Goal: Task Accomplishment & Management: Manage account settings

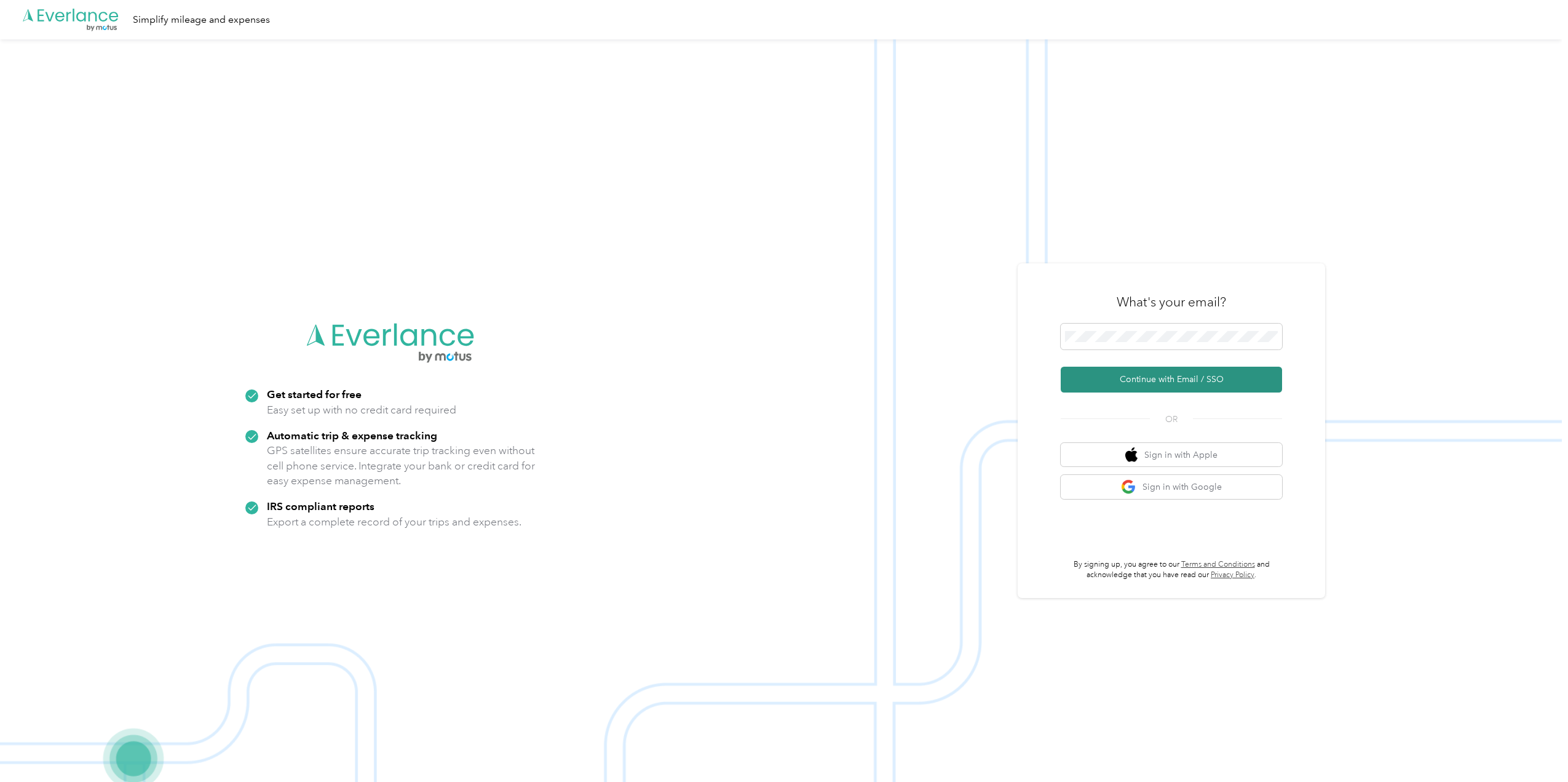
click at [1159, 378] on button "Continue with Email / SSO" at bounding box center [1171, 379] width 221 height 25
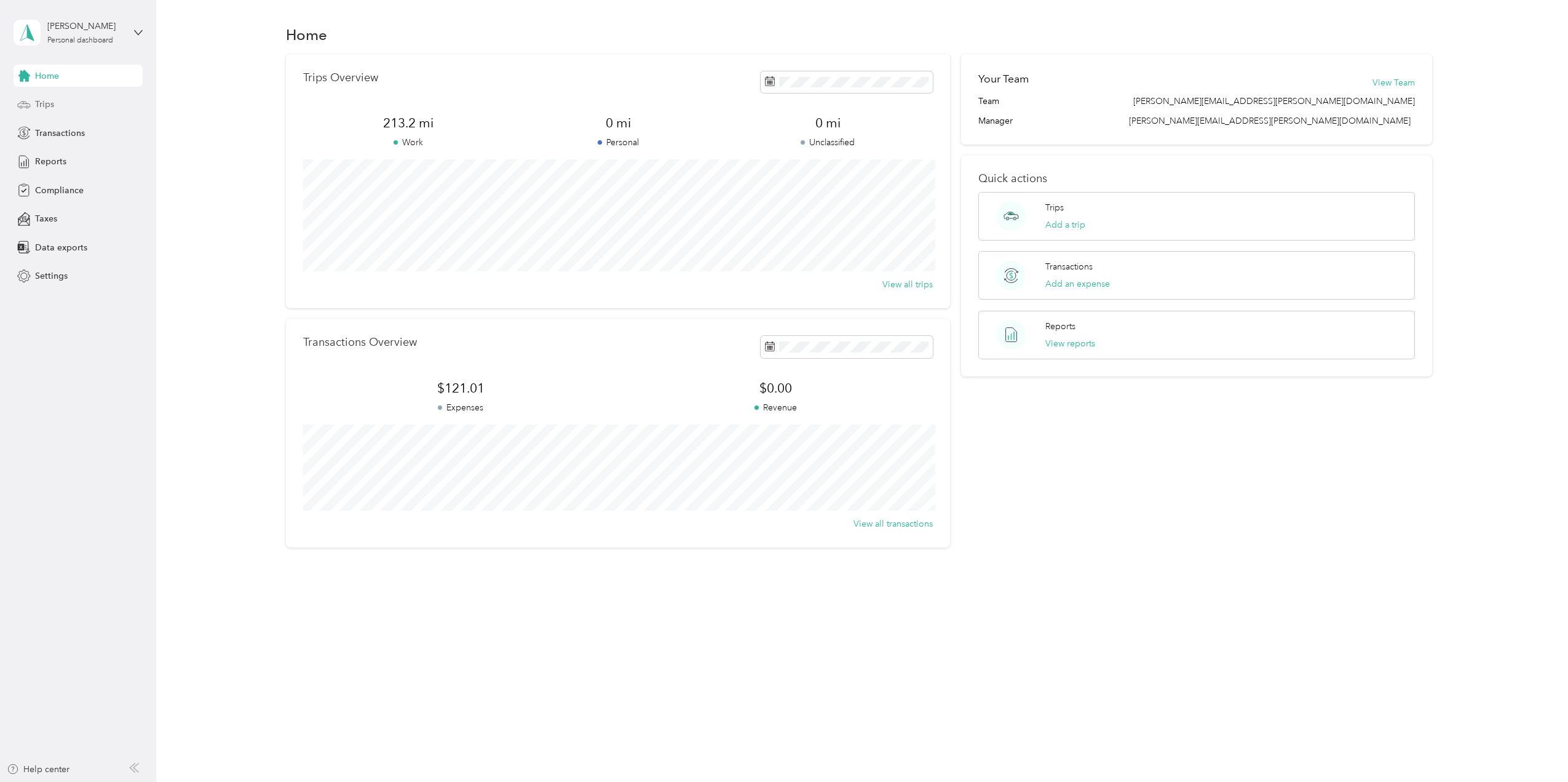
click at [30, 98] on icon at bounding box center [24, 104] width 14 height 14
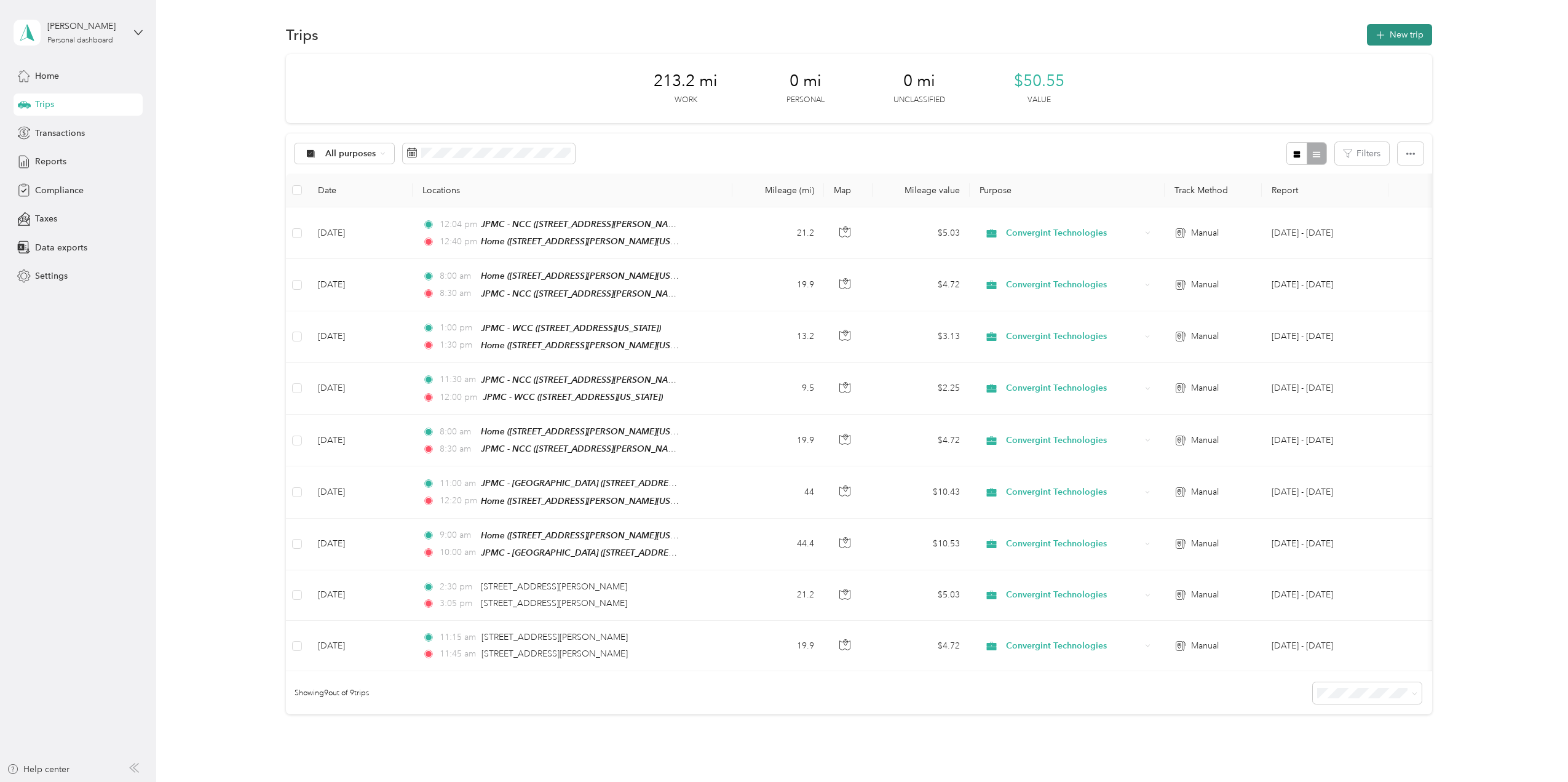
click at [1401, 35] on button "New trip" at bounding box center [1399, 34] width 65 height 21
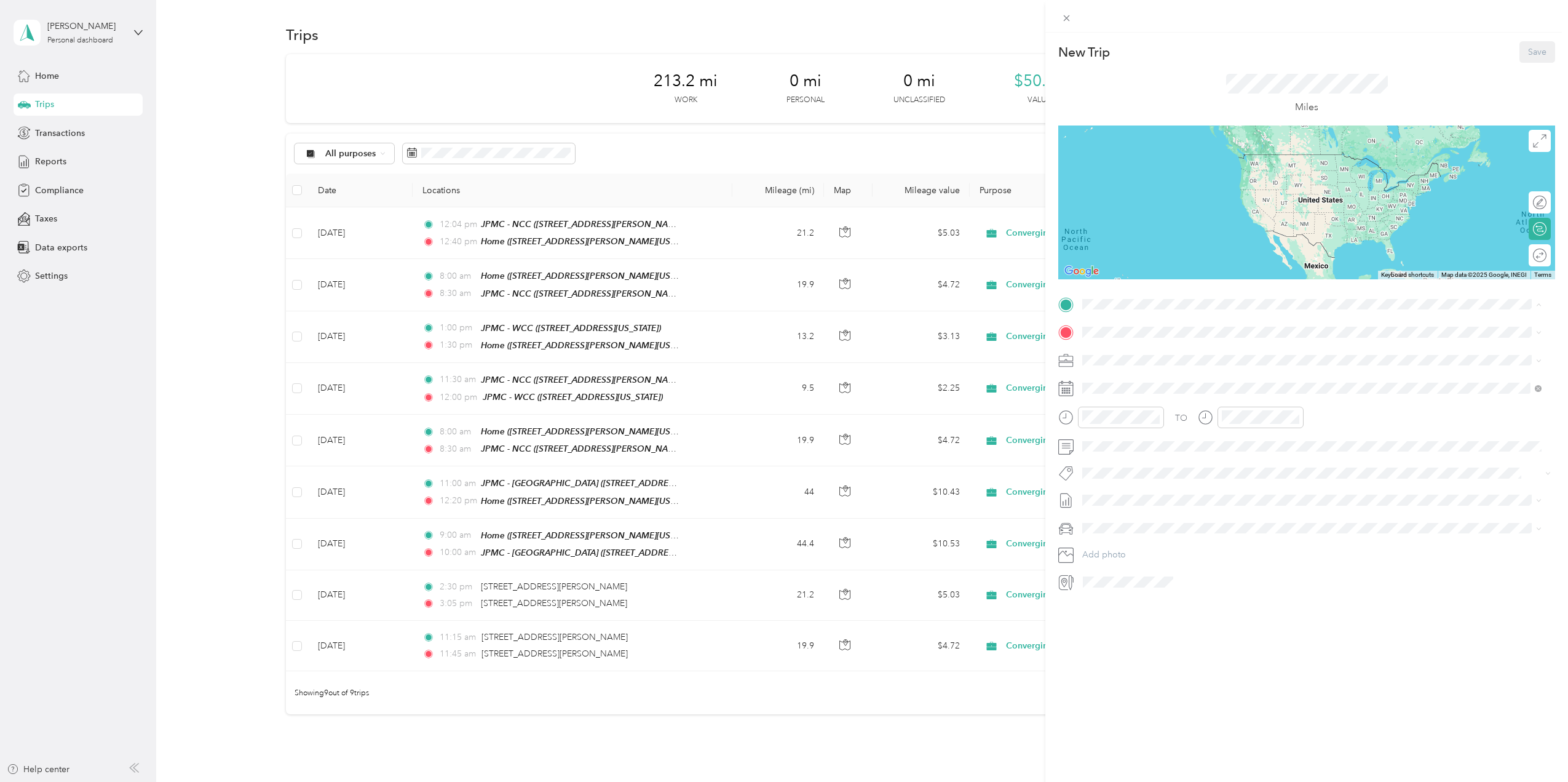
click at [1159, 357] on div "Home [STREET_ADDRESS][PERSON_NAME][US_STATE]" at bounding box center [1201, 360] width 191 height 25
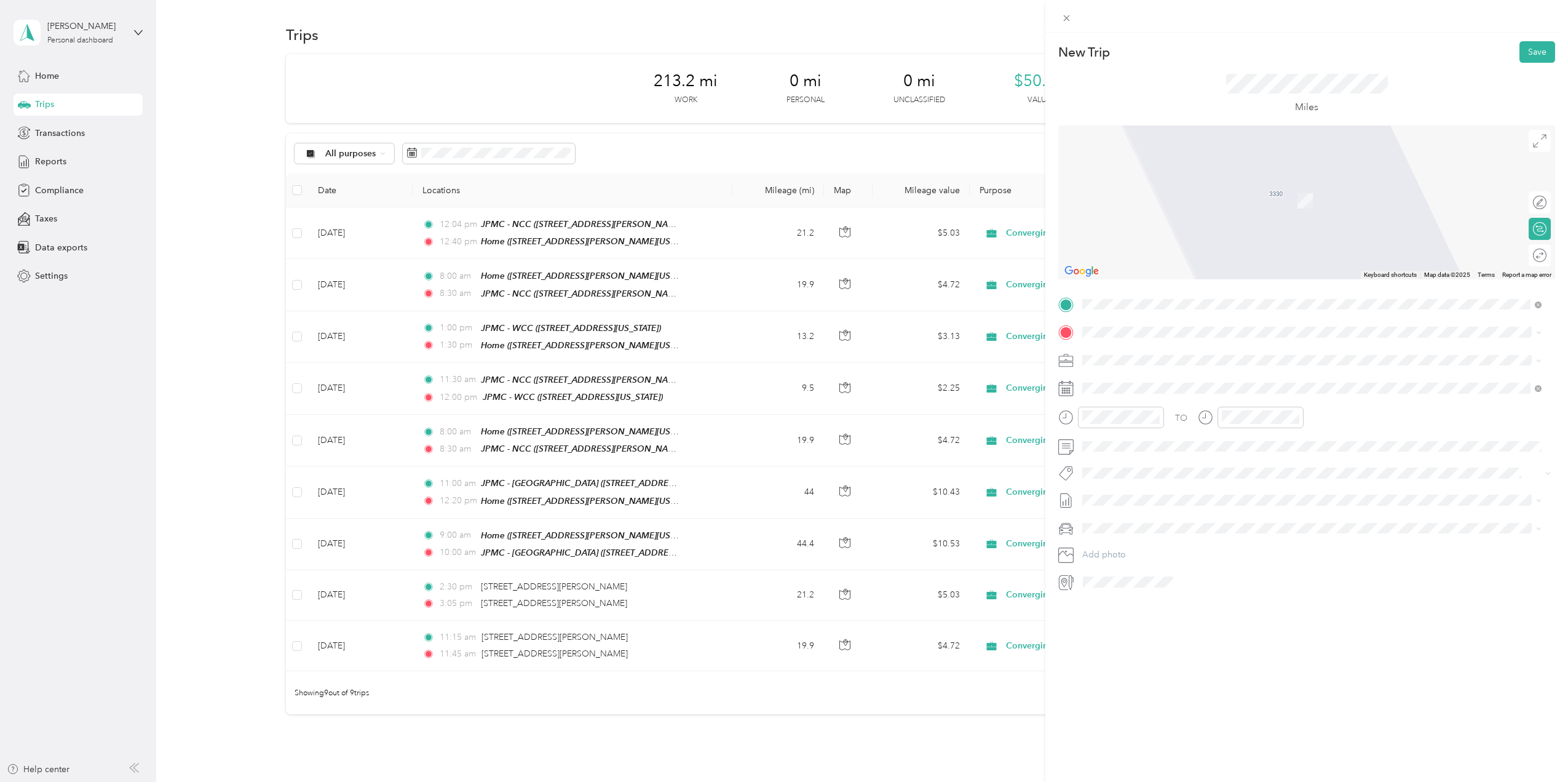
click at [1156, 471] on span "[STREET_ADDRESS][US_STATE]" at bounding box center [1167, 471] width 123 height 10
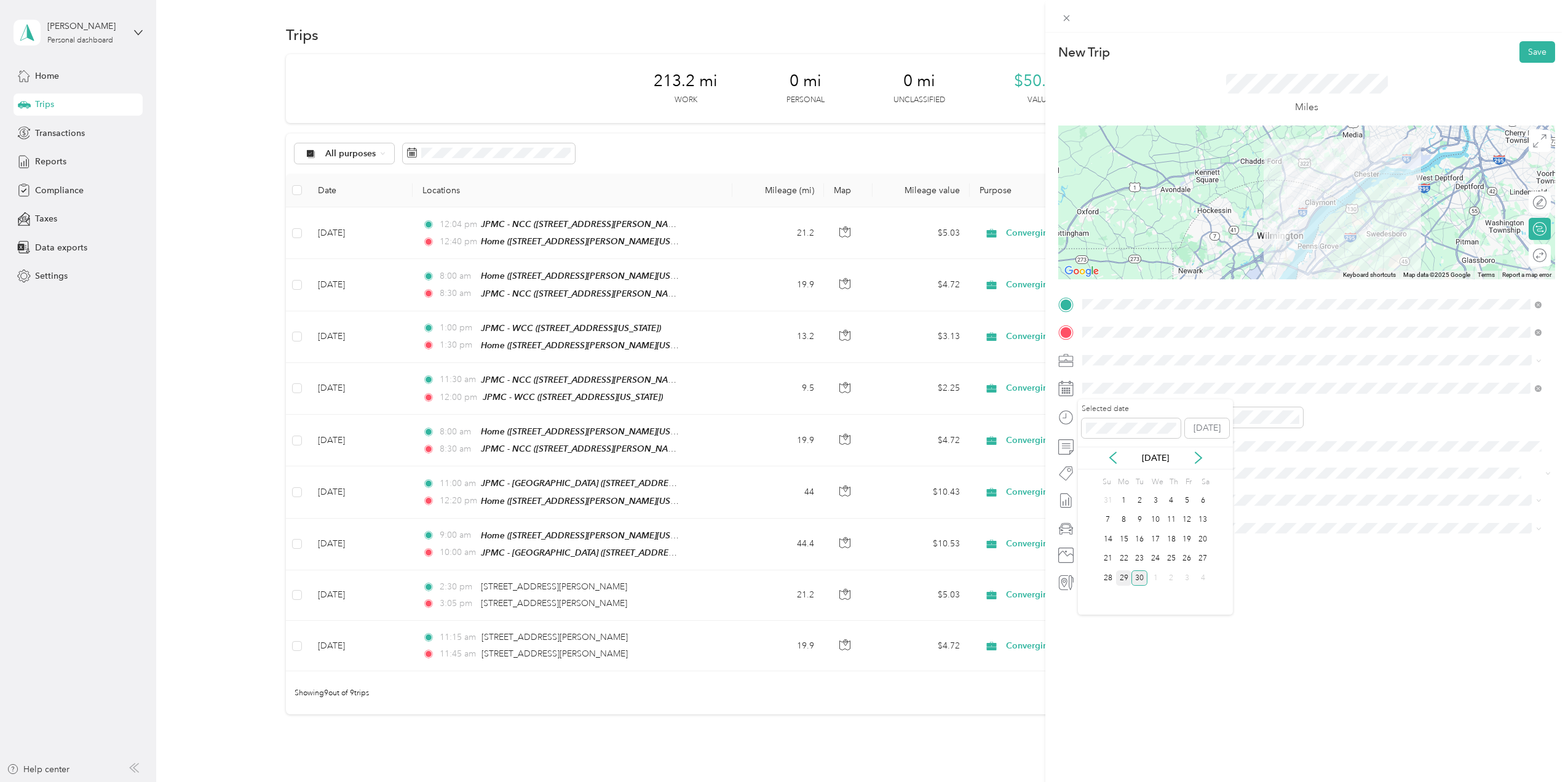
click at [1122, 578] on div "29" at bounding box center [1124, 578] width 16 height 15
click at [1235, 509] on div "08" at bounding box center [1234, 508] width 30 height 17
click at [1274, 479] on div "10" at bounding box center [1269, 482] width 30 height 17
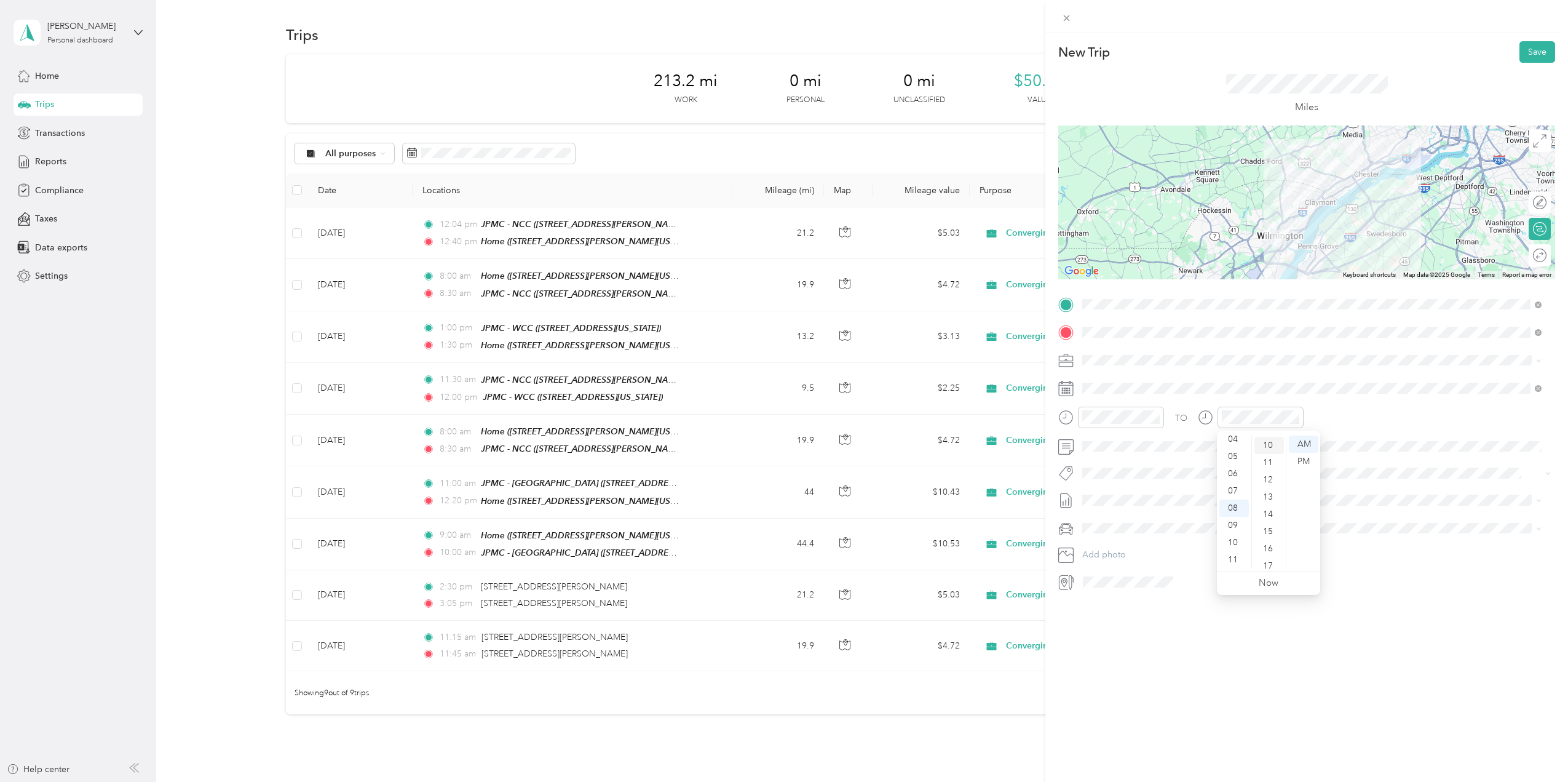
scroll to position [172, 0]
click at [1379, 417] on div "TO" at bounding box center [1307, 422] width 497 height 31
click at [1219, 506] on span at bounding box center [1316, 500] width 477 height 20
click at [1199, 539] on span "[DATE] - [DATE] Draft" at bounding box center [1311, 540] width 450 height 11
click at [1140, 551] on li "Ford Maverick" at bounding box center [1312, 549] width 468 height 21
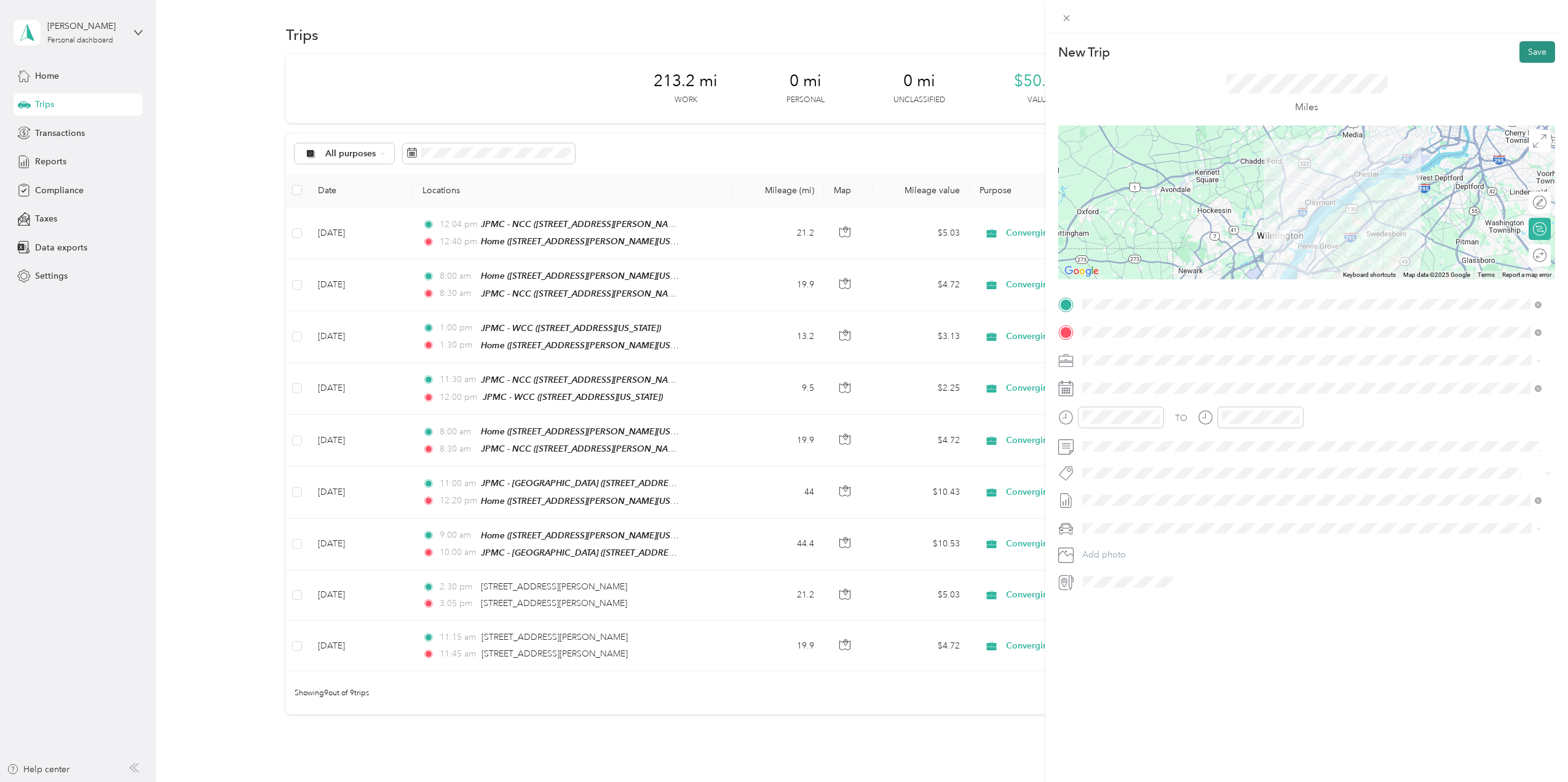
click at [1526, 57] on button "Save" at bounding box center [1537, 52] width 36 height 21
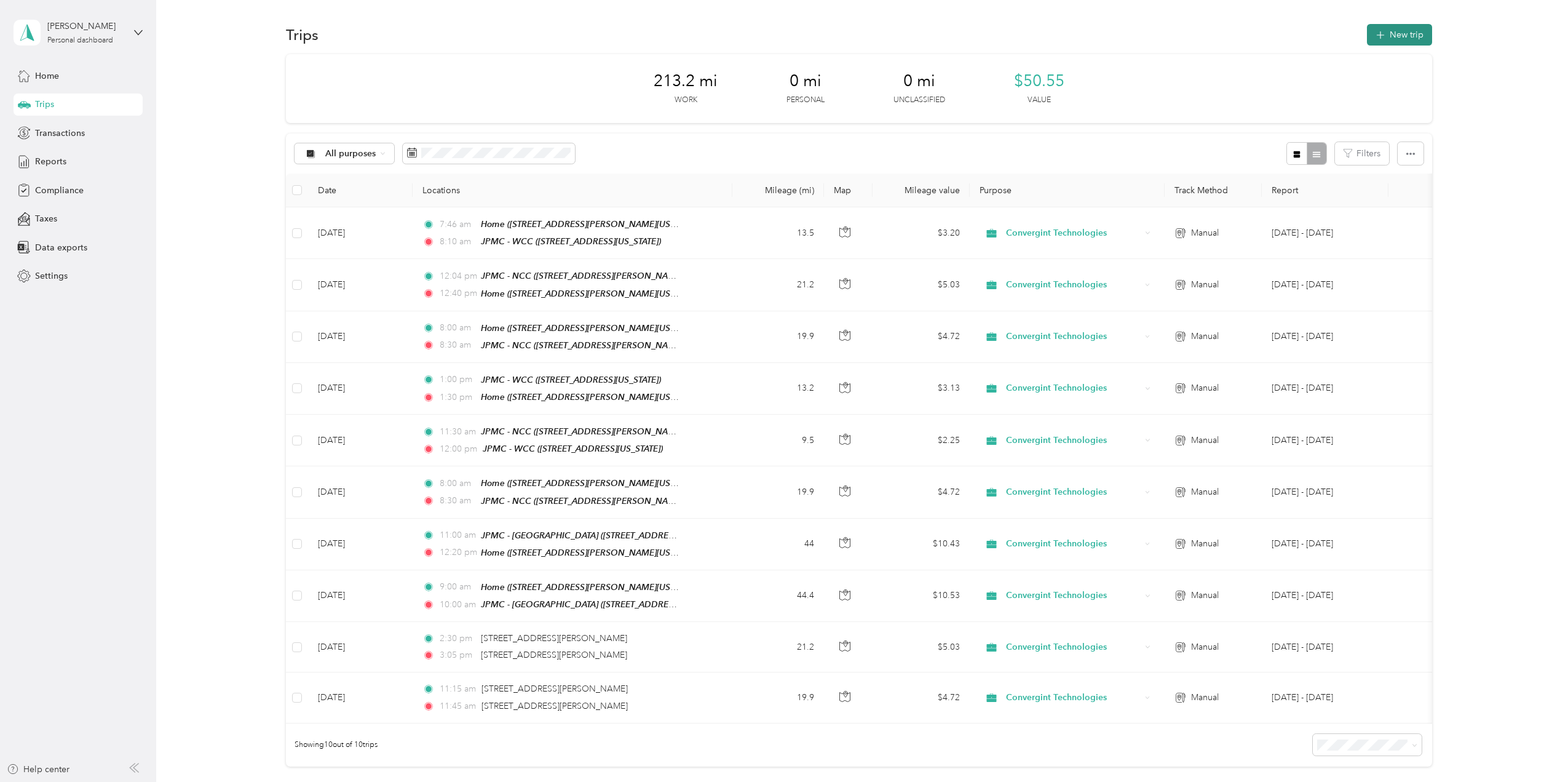
click at [1389, 39] on button "New trip" at bounding box center [1399, 34] width 65 height 21
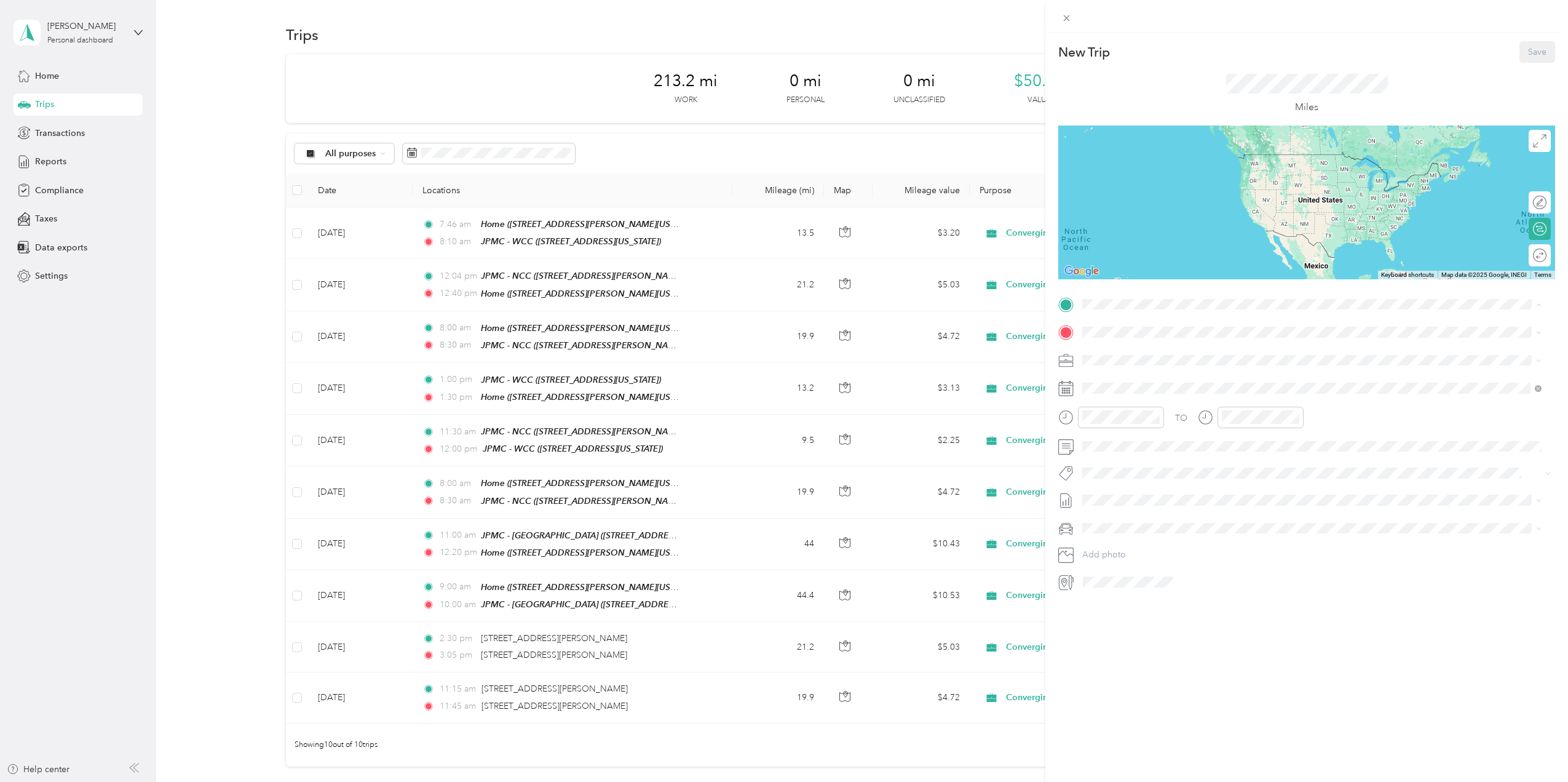
click at [1136, 436] on div "JPMC - WCC [STREET_ADDRESS][US_STATE]" at bounding box center [1167, 438] width 123 height 25
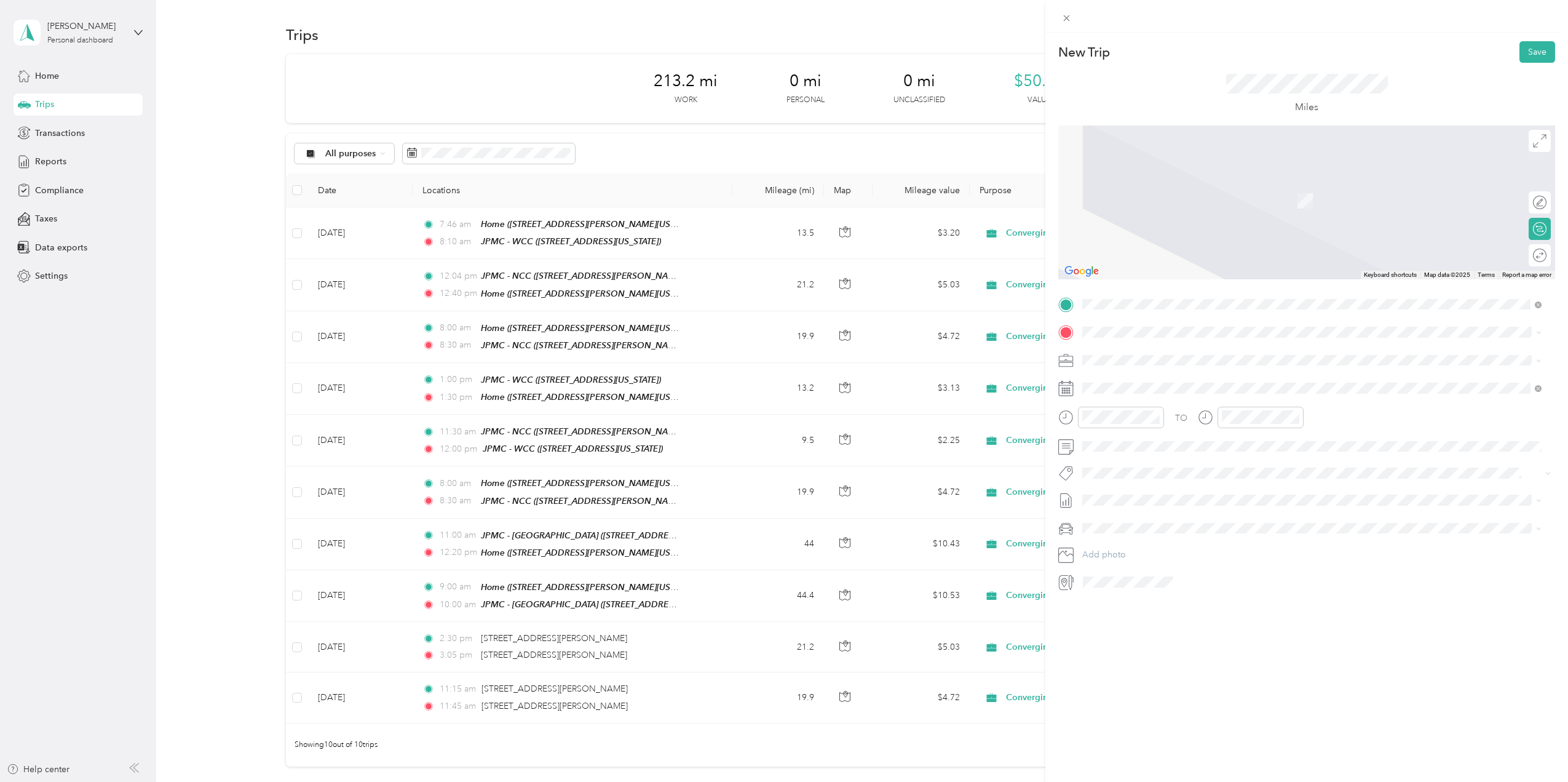
click at [1124, 538] on span "[DATE] - [DATE]" at bounding box center [1113, 538] width 62 height 13
click at [1135, 550] on li "Ford Maverick" at bounding box center [1312, 549] width 468 height 21
click at [1092, 540] on div "10" at bounding box center [1095, 542] width 30 height 17
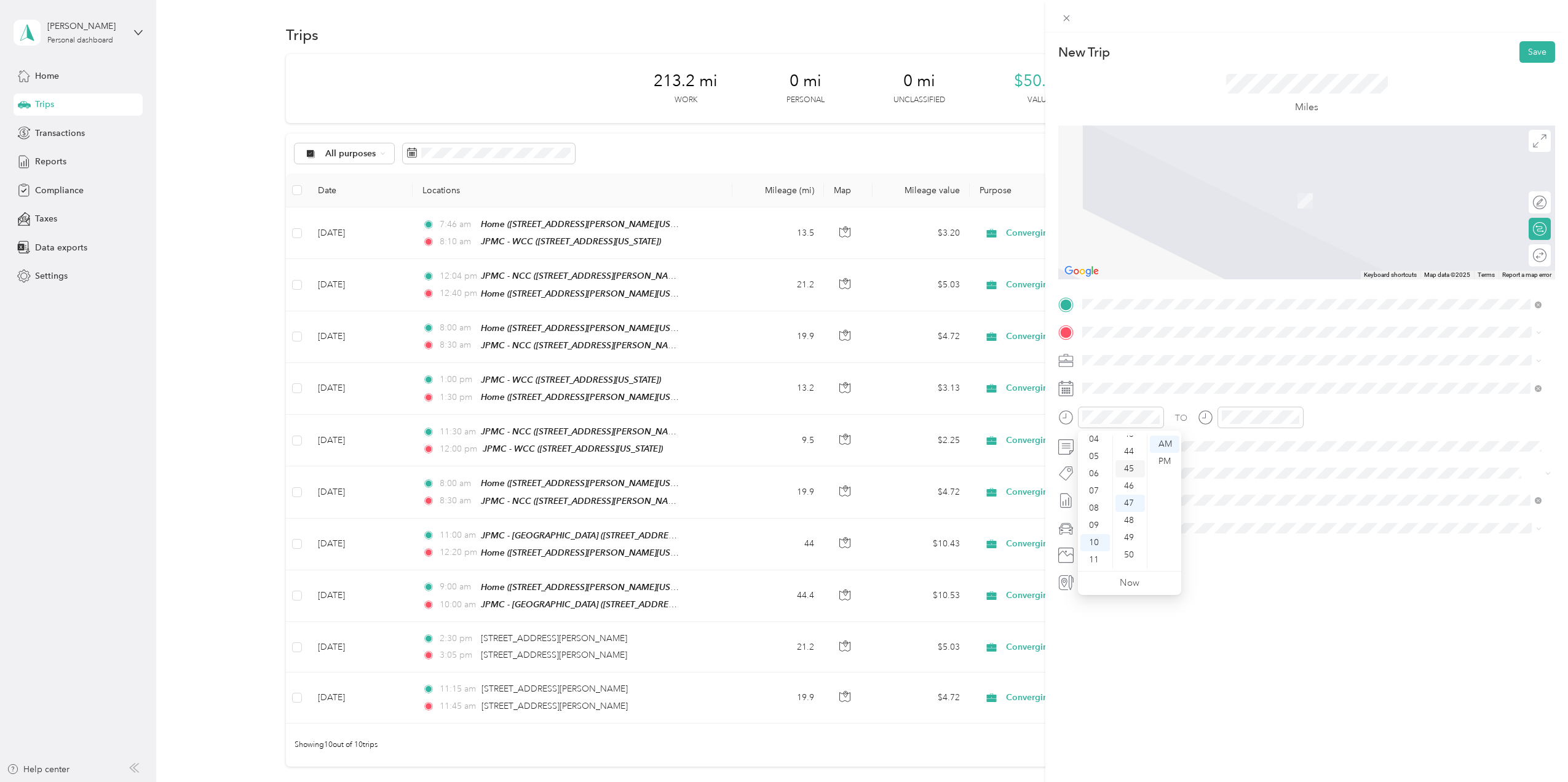
click at [1132, 468] on div "45" at bounding box center [1130, 468] width 30 height 17
click at [1231, 559] on div "11" at bounding box center [1234, 560] width 30 height 17
click at [1271, 480] on div "10" at bounding box center [1269, 481] width 30 height 17
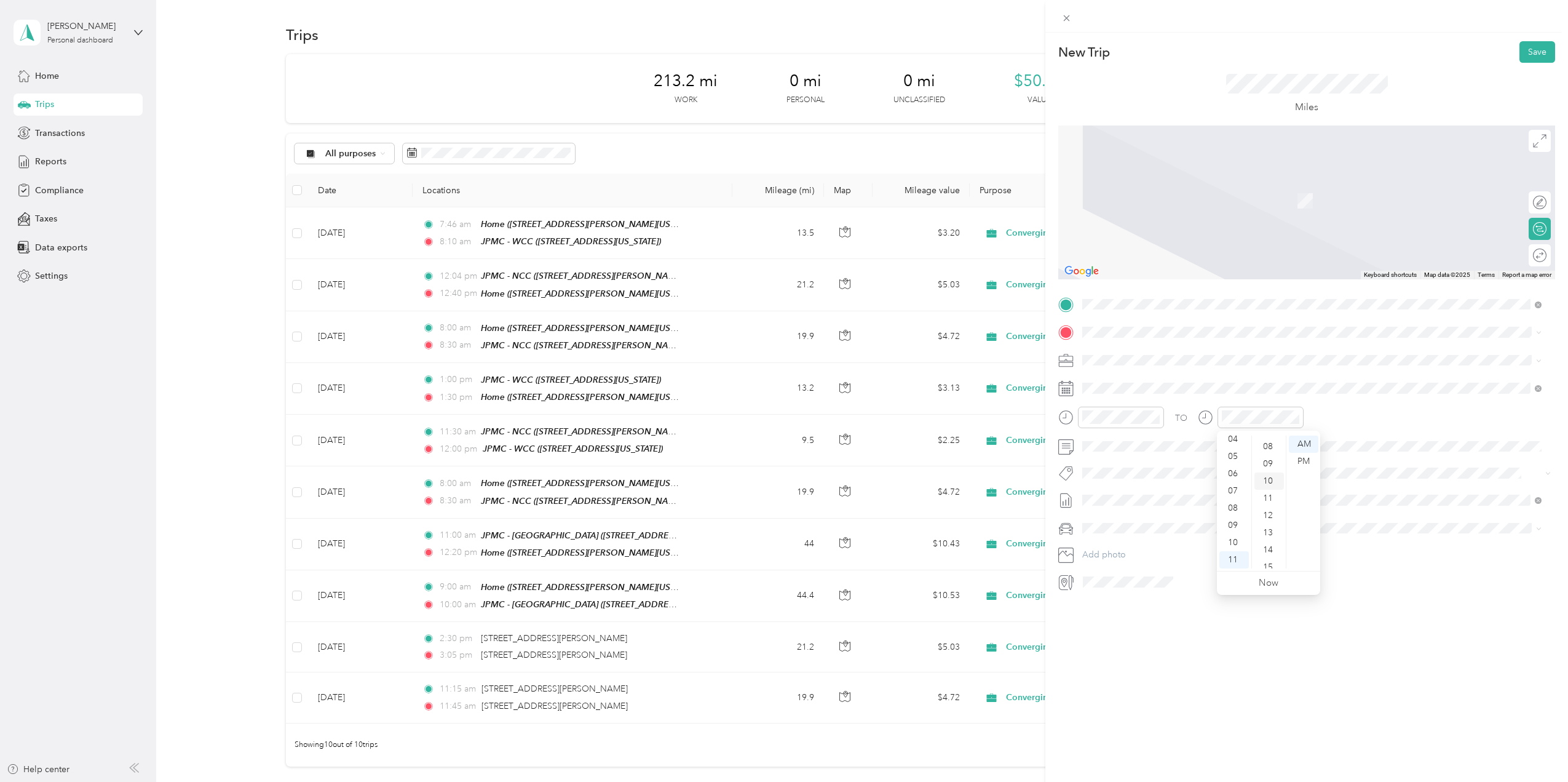
scroll to position [172, 0]
click at [1126, 573] on div "29" at bounding box center [1124, 578] width 16 height 15
click at [1532, 53] on button "Save" at bounding box center [1537, 52] width 36 height 21
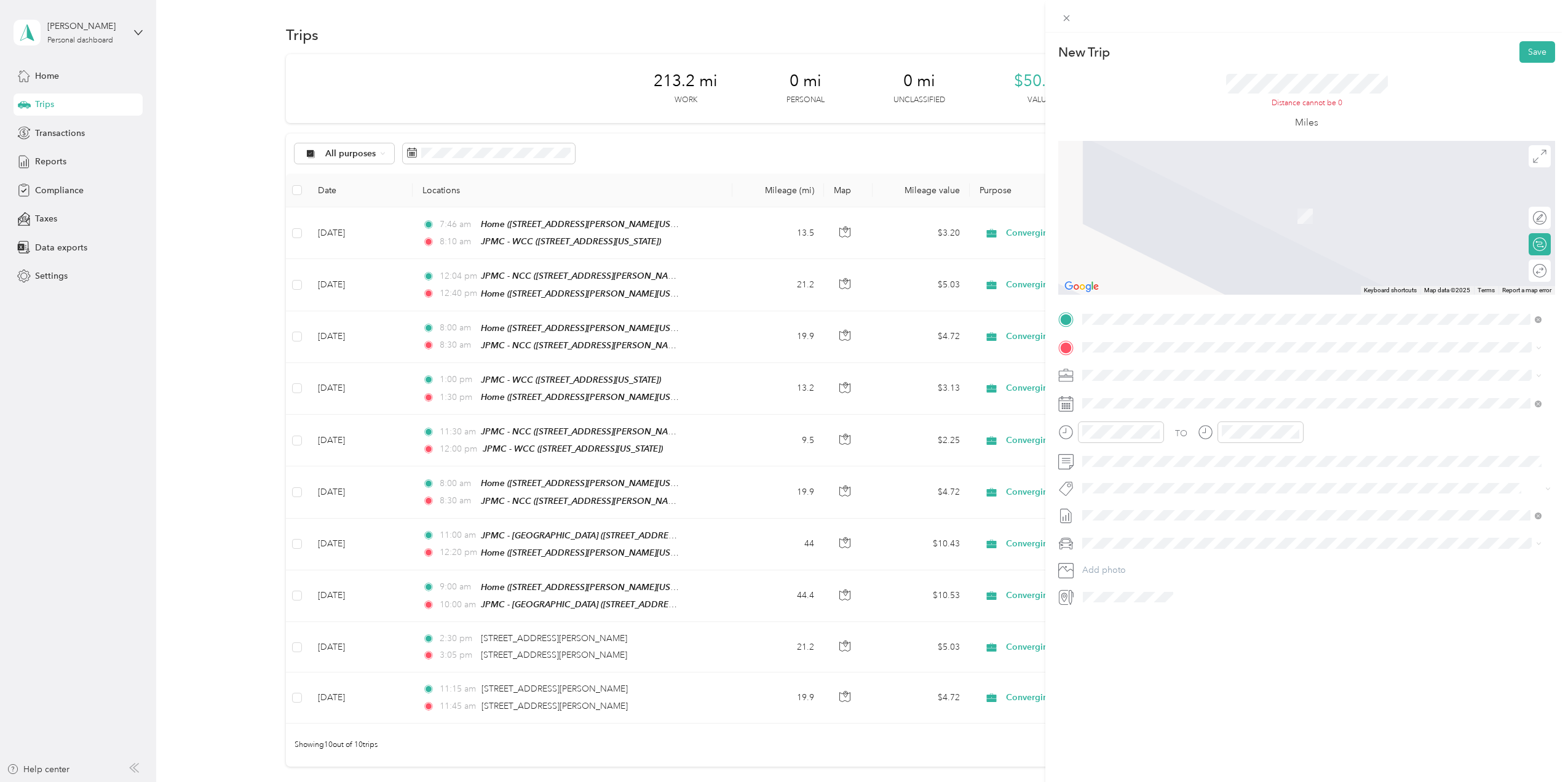
click at [1152, 394] on span "[STREET_ADDRESS][US_STATE]" at bounding box center [1167, 388] width 123 height 11
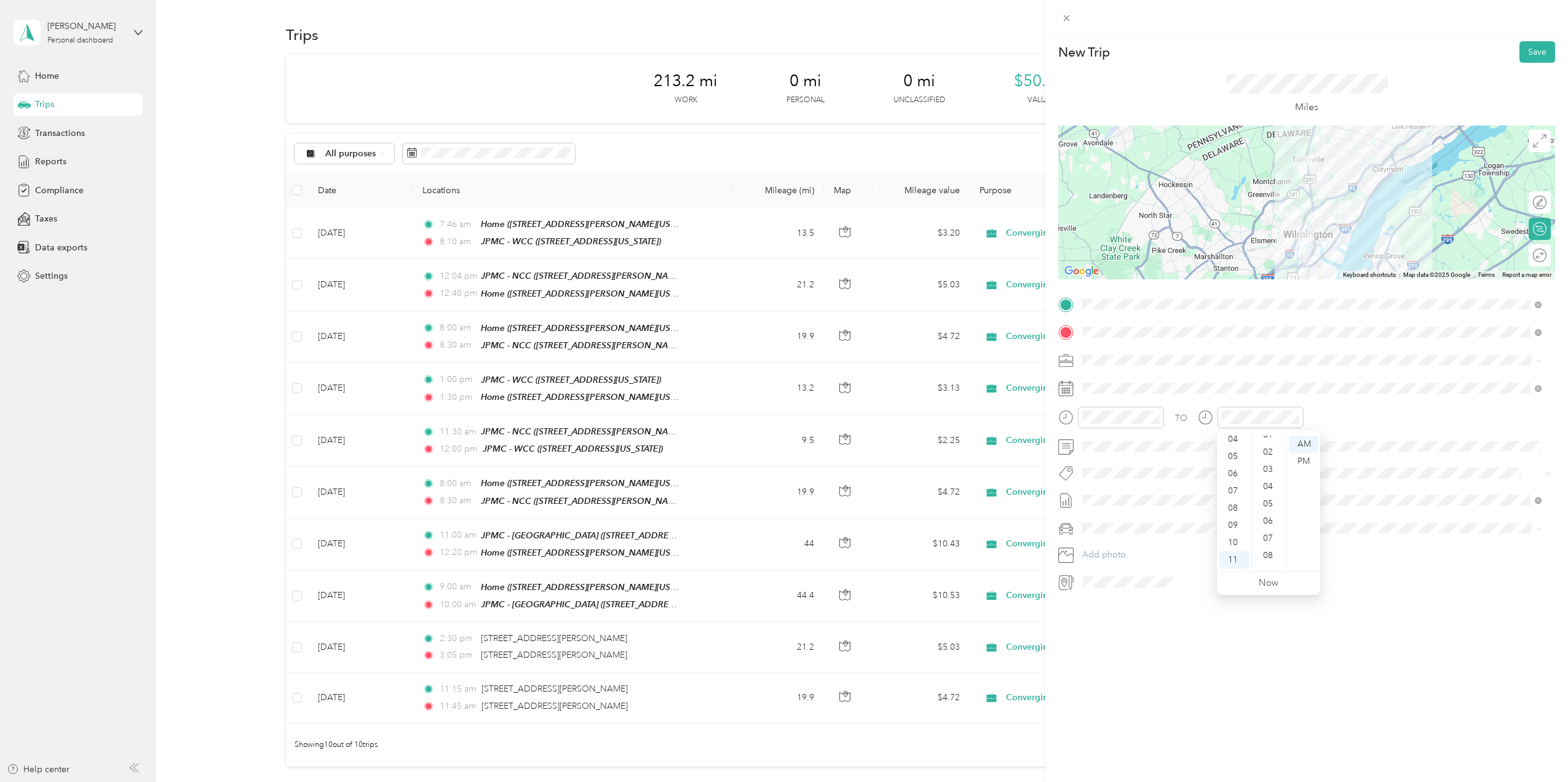
scroll to position [0, 0]
click at [1268, 457] on div "01" at bounding box center [1269, 461] width 30 height 17
click at [1367, 414] on div "TO" at bounding box center [1307, 422] width 497 height 31
click at [1520, 55] on button "Save" at bounding box center [1537, 52] width 36 height 21
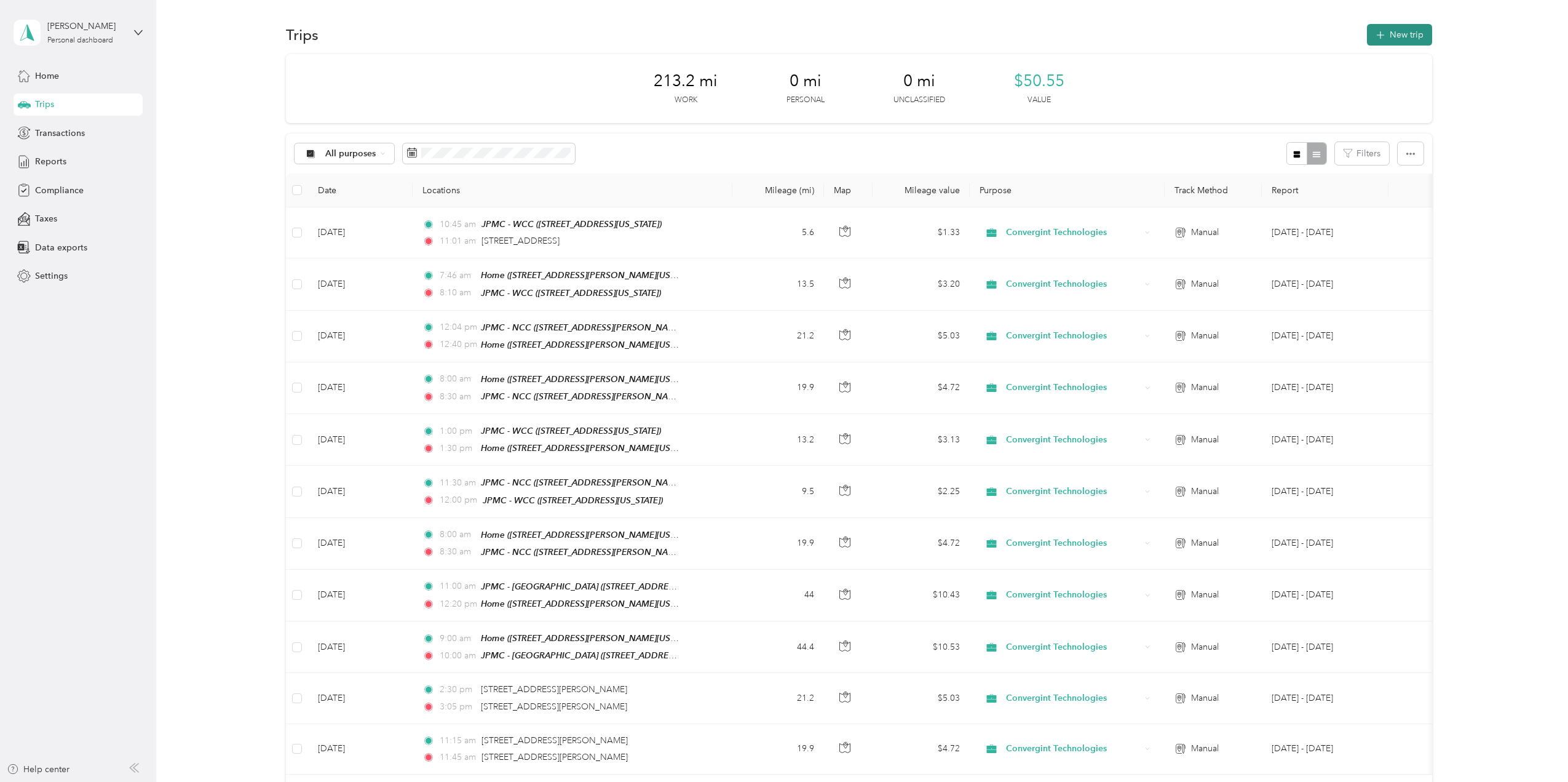
click at [1390, 36] on button "New trip" at bounding box center [1399, 34] width 65 height 21
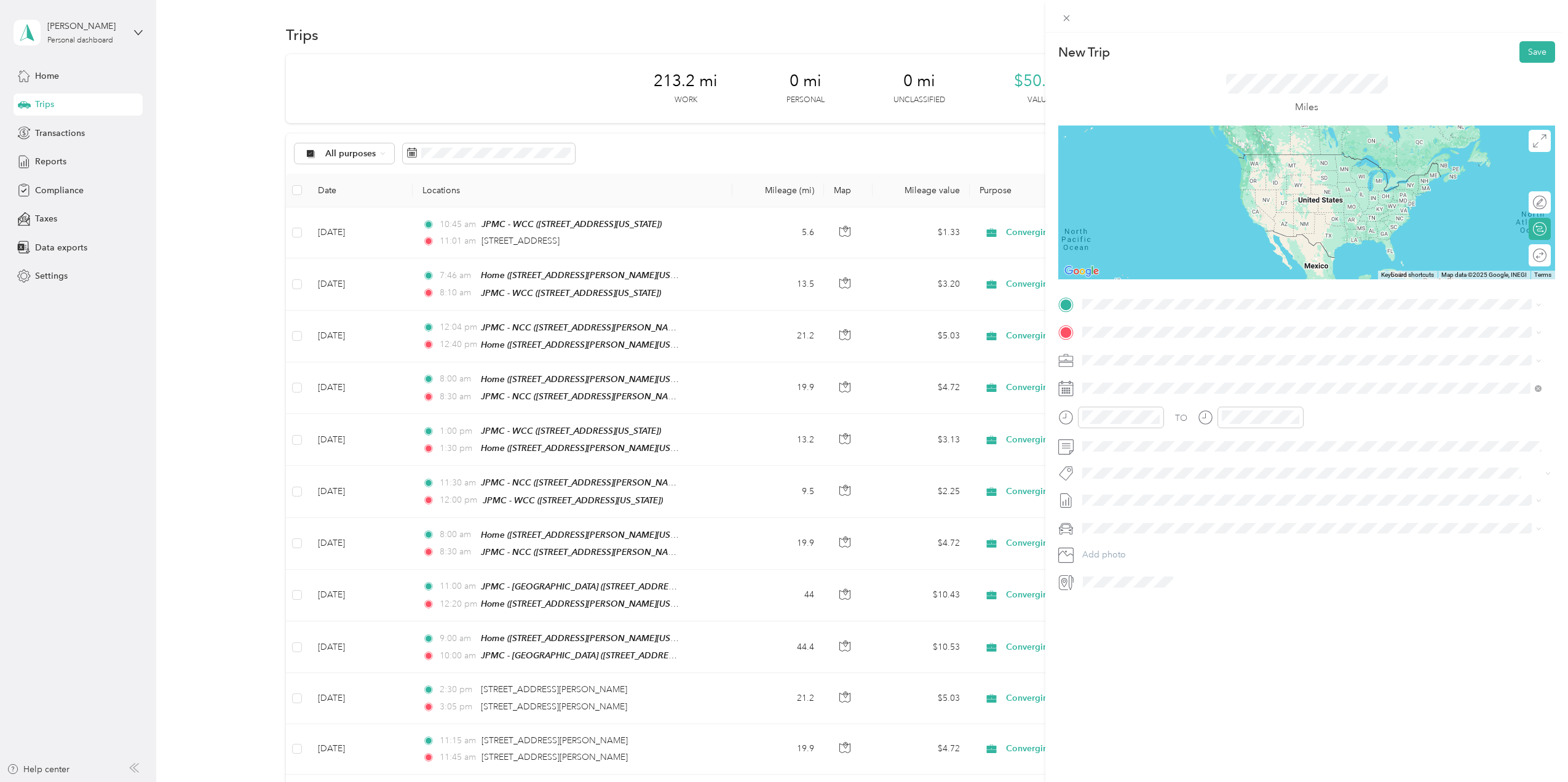
click at [1146, 352] on span "[STREET_ADDRESS][US_STATE]" at bounding box center [1167, 346] width 123 height 11
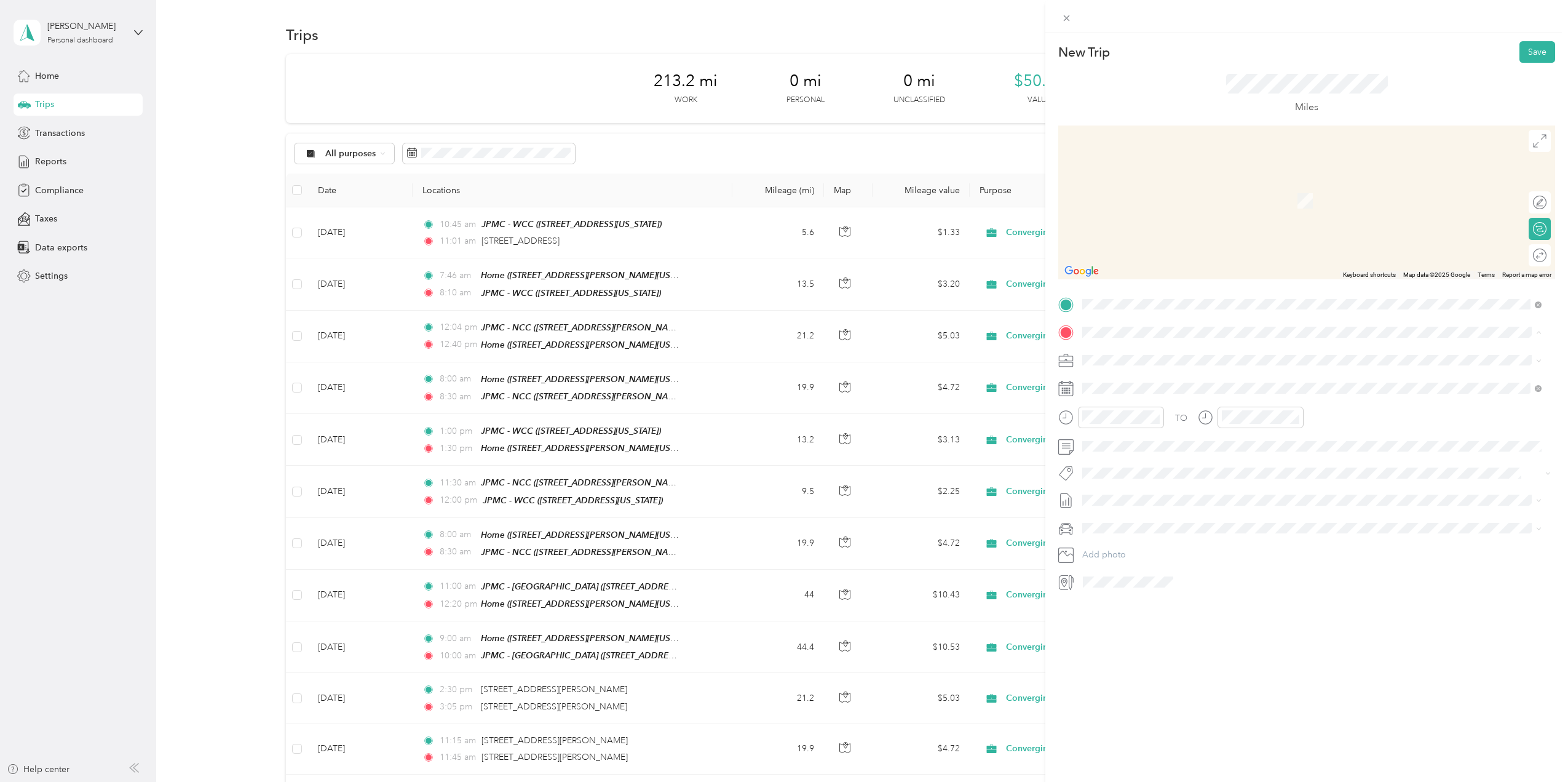
click at [1136, 420] on div "JPMC - NCC [STREET_ADDRESS][PERSON_NAME][US_STATE]" at bounding box center [1201, 427] width 191 height 25
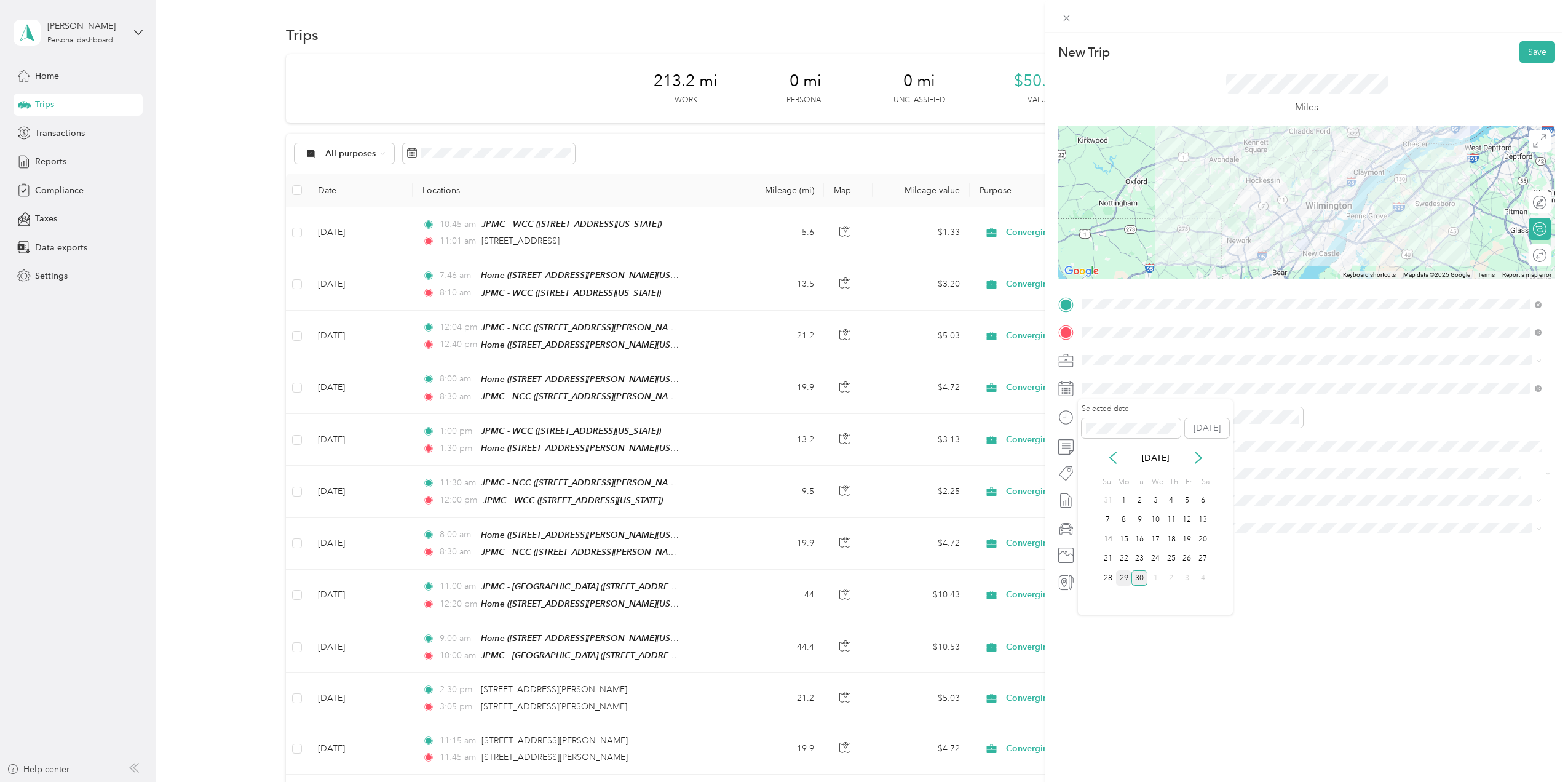
click at [1124, 575] on div "29" at bounding box center [1124, 578] width 16 height 15
click at [1092, 558] on div "11" at bounding box center [1095, 560] width 30 height 17
click at [1134, 496] on div "15" at bounding box center [1130, 500] width 30 height 17
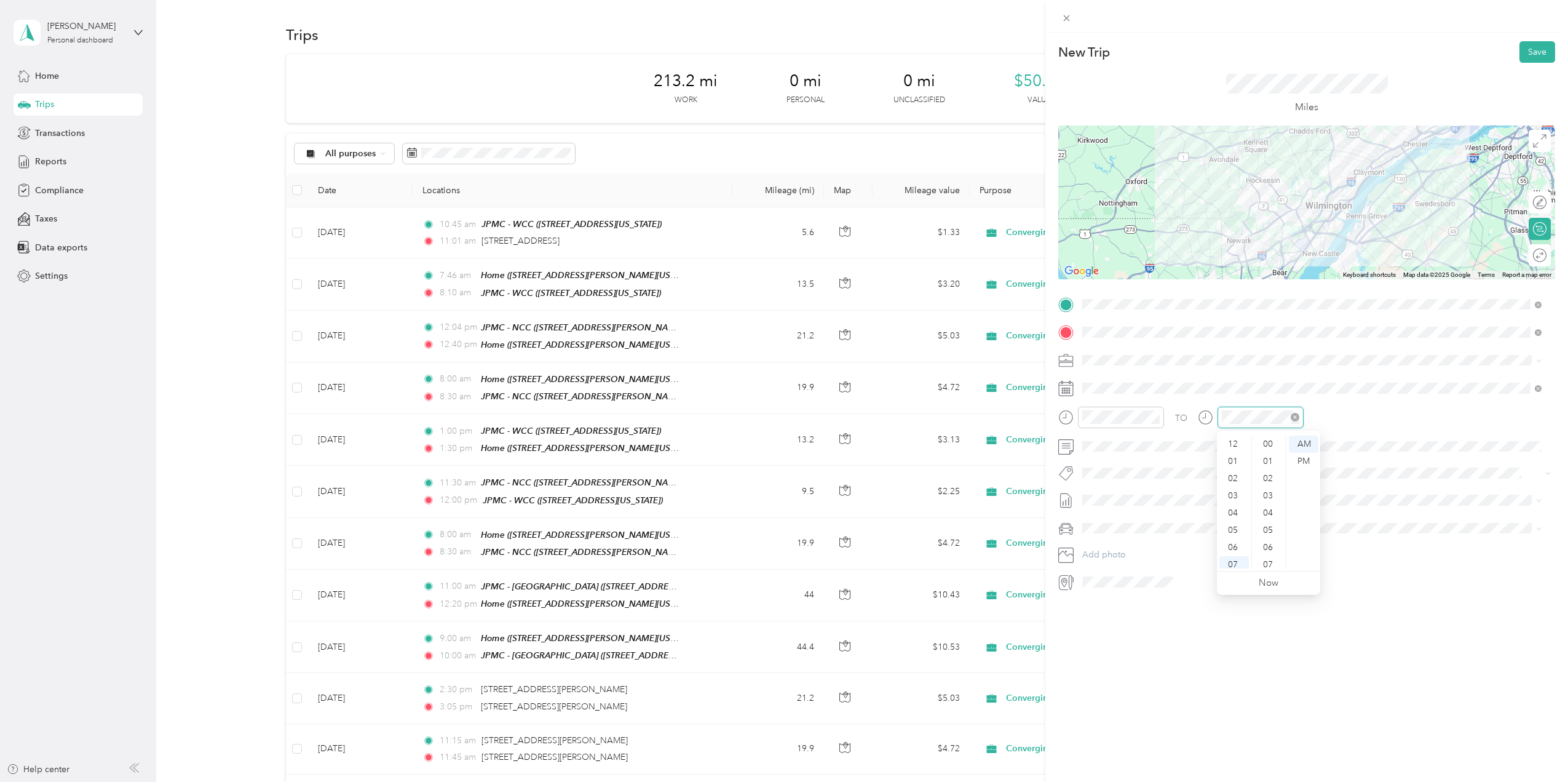
scroll to position [74, 0]
click at [1231, 554] on div "11" at bounding box center [1234, 560] width 30 height 17
click at [1271, 479] on div "35" at bounding box center [1269, 478] width 30 height 17
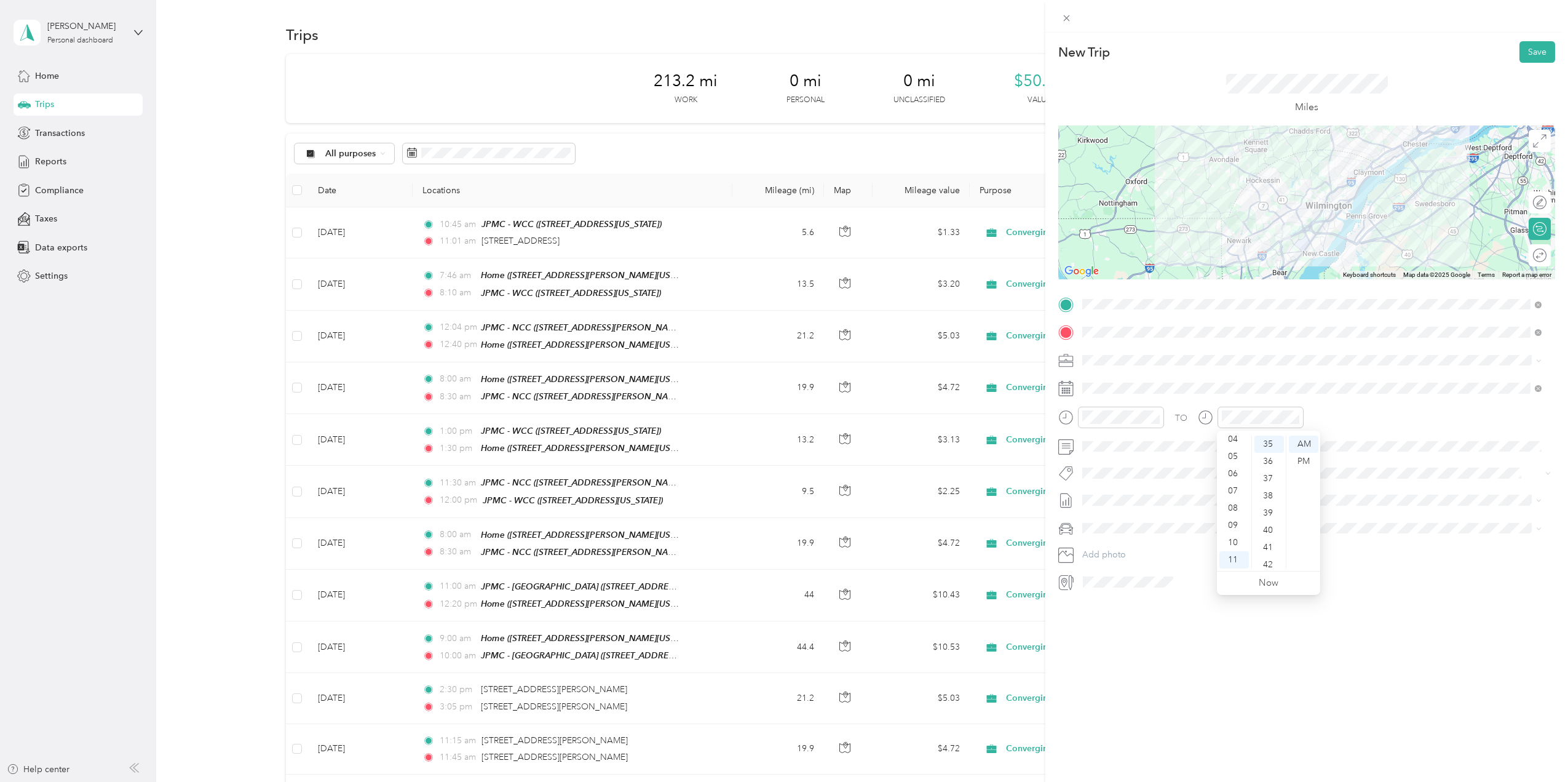
click at [1389, 414] on div "TO" at bounding box center [1307, 422] width 497 height 31
click at [1127, 538] on span "[DATE] - [DATE]" at bounding box center [1113, 539] width 62 height 13
click at [1129, 551] on li "Ford Maverick" at bounding box center [1312, 549] width 468 height 21
click at [1532, 46] on button "Save" at bounding box center [1537, 52] width 36 height 21
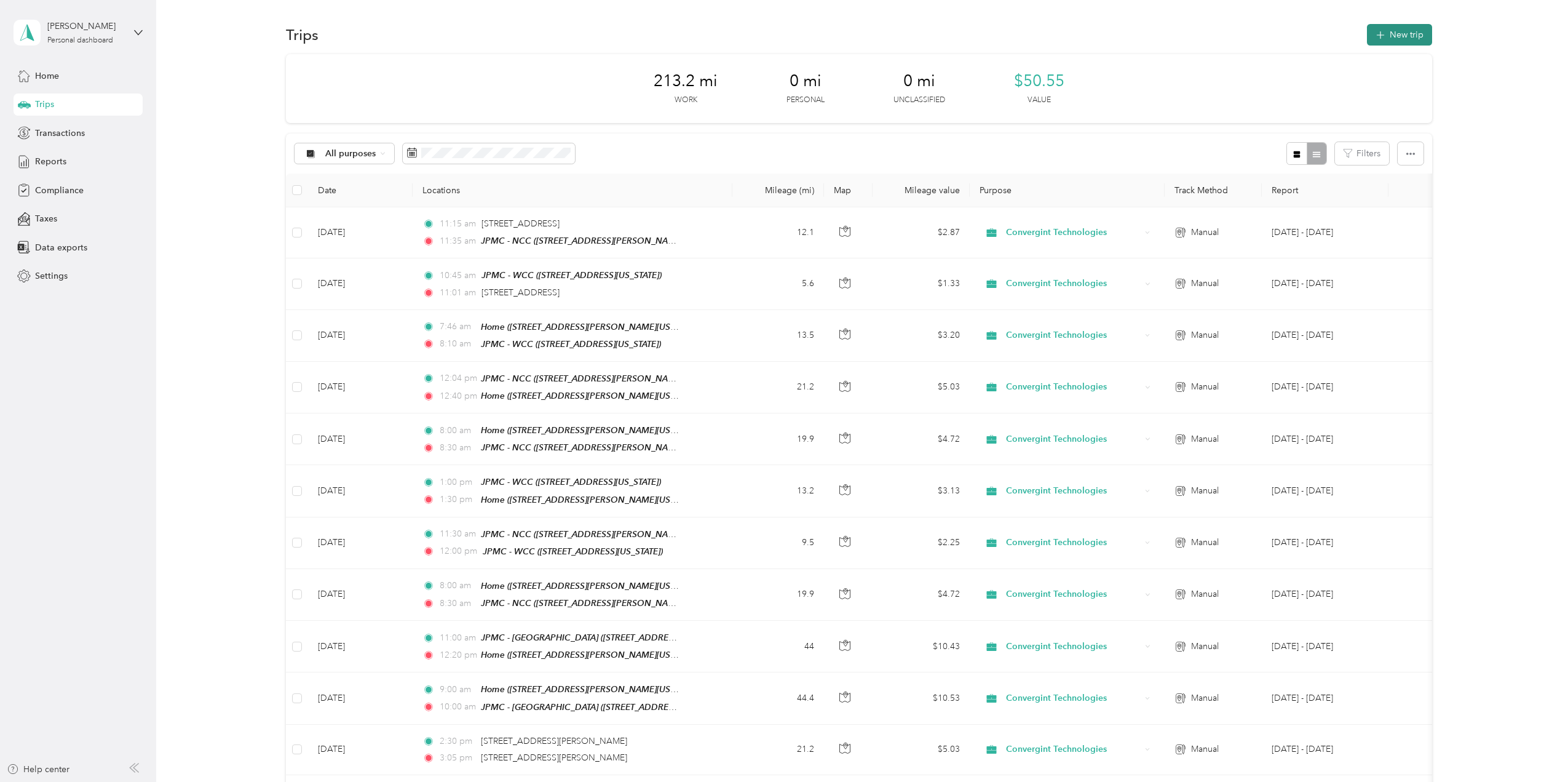
click at [1392, 31] on button "New trip" at bounding box center [1399, 34] width 65 height 21
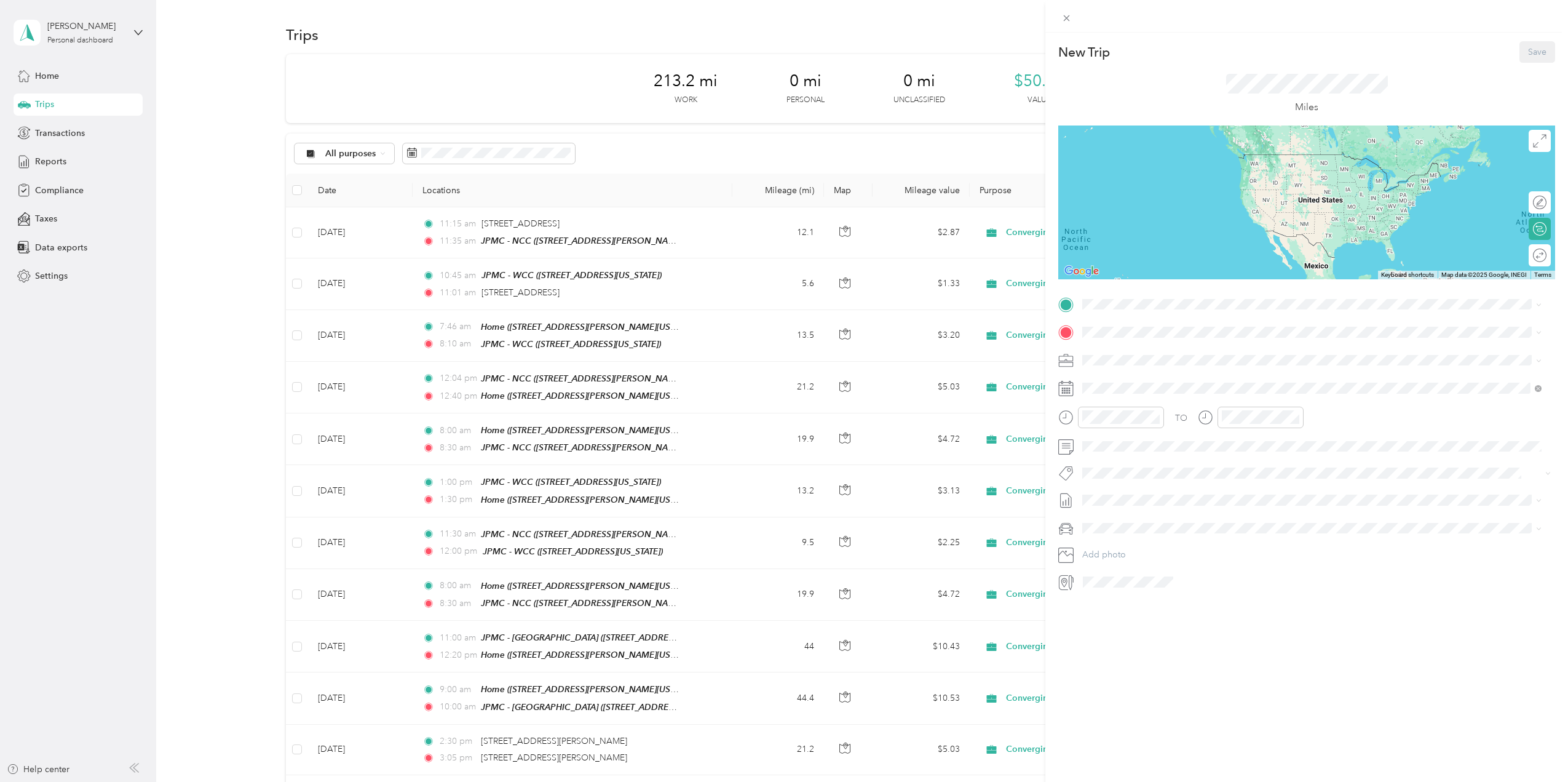
click at [1136, 407] on div "JPMC - NCC [STREET_ADDRESS][PERSON_NAME][US_STATE]" at bounding box center [1311, 399] width 450 height 31
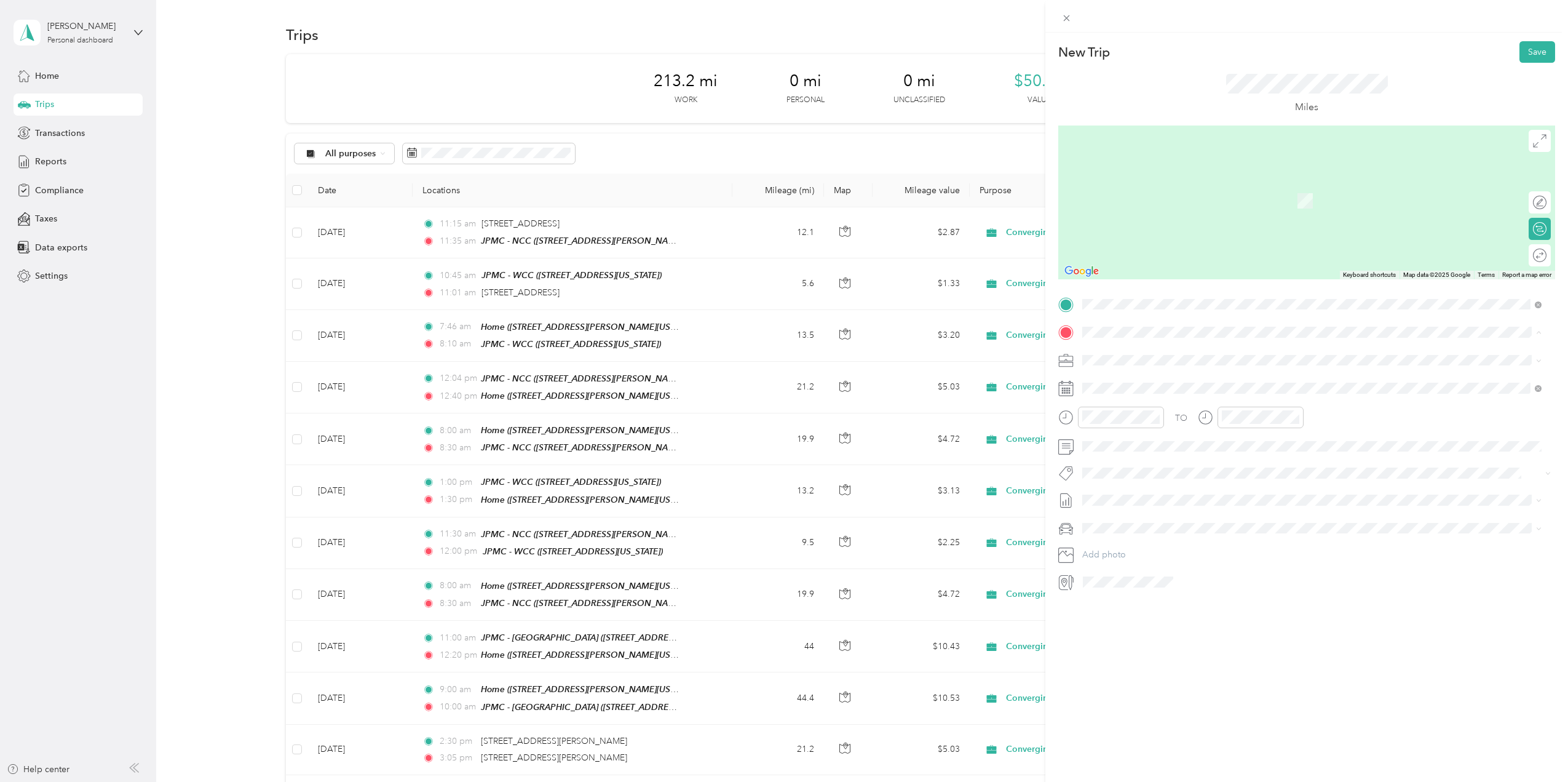
click at [1141, 388] on div "Home [STREET_ADDRESS][PERSON_NAME][US_STATE]" at bounding box center [1201, 388] width 191 height 25
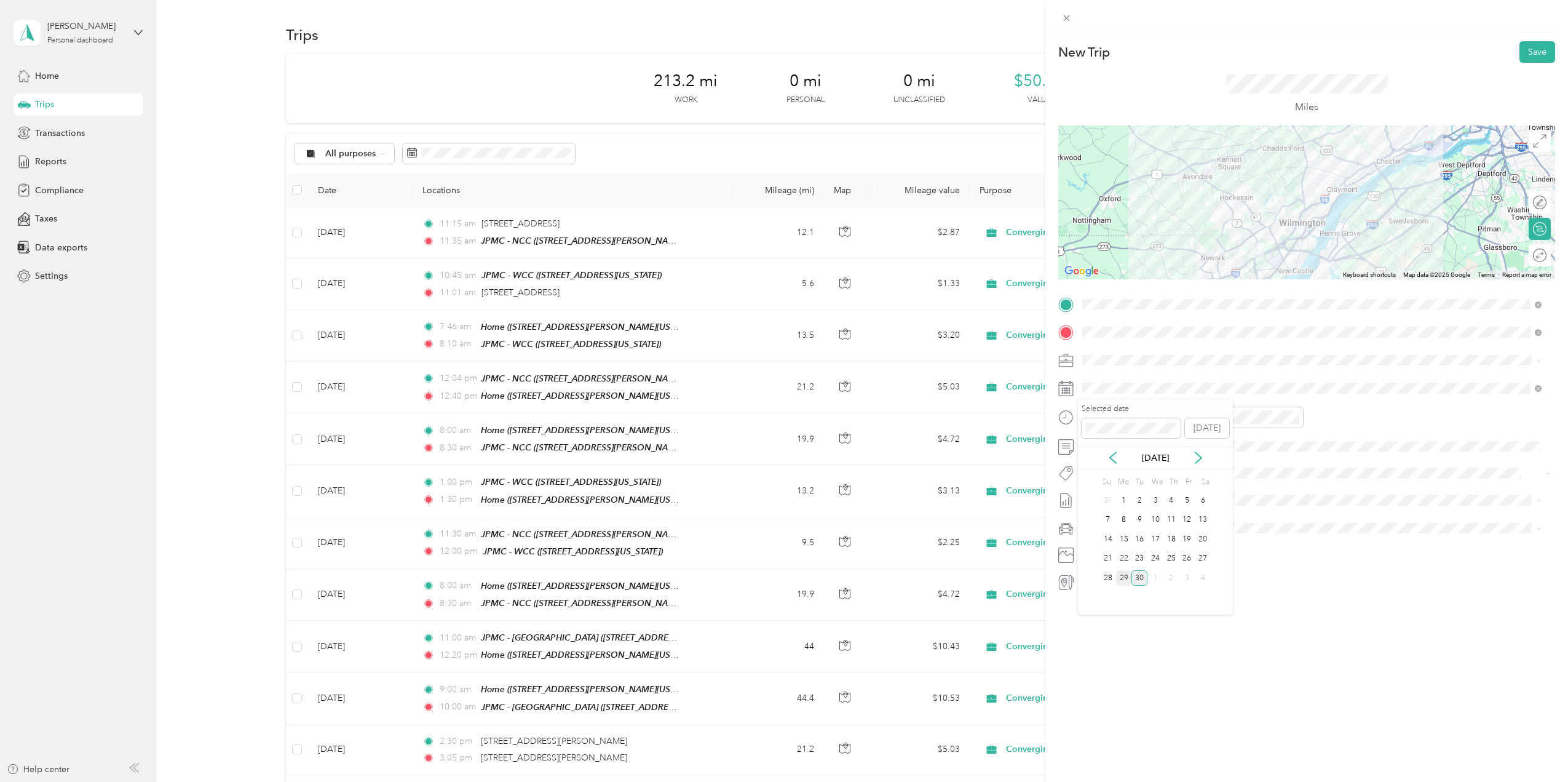
click at [1121, 576] on div "29" at bounding box center [1124, 578] width 16 height 15
click at [1092, 438] on div "12" at bounding box center [1095, 444] width 30 height 17
click at [1132, 466] on div "45" at bounding box center [1130, 466] width 30 height 17
click at [1166, 462] on div "PM" at bounding box center [1164, 461] width 30 height 17
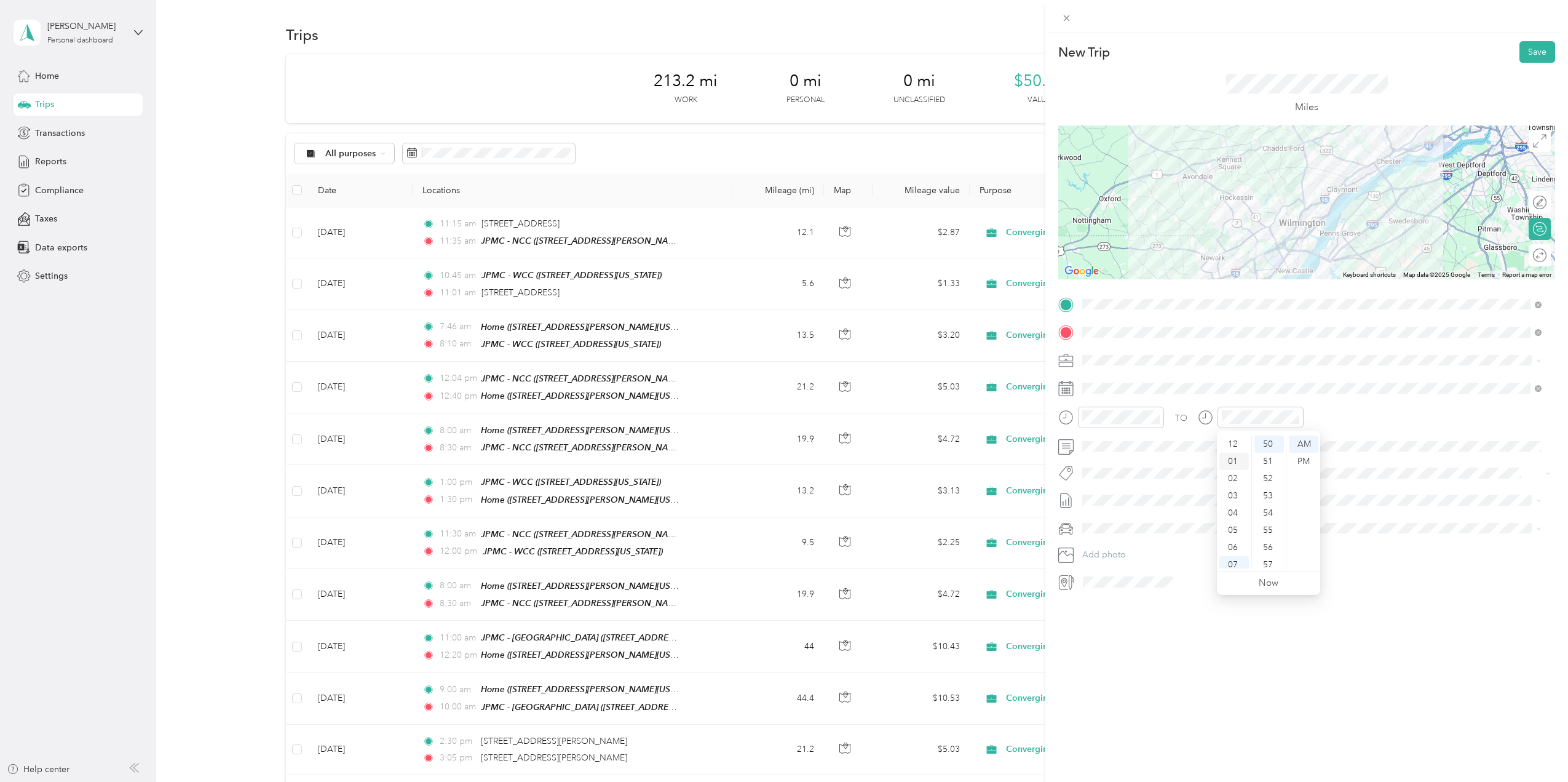
click at [1237, 458] on div "01" at bounding box center [1234, 461] width 30 height 17
click at [1270, 482] on div "20" at bounding box center [1269, 483] width 30 height 17
click at [1298, 457] on div "PM" at bounding box center [1303, 461] width 30 height 17
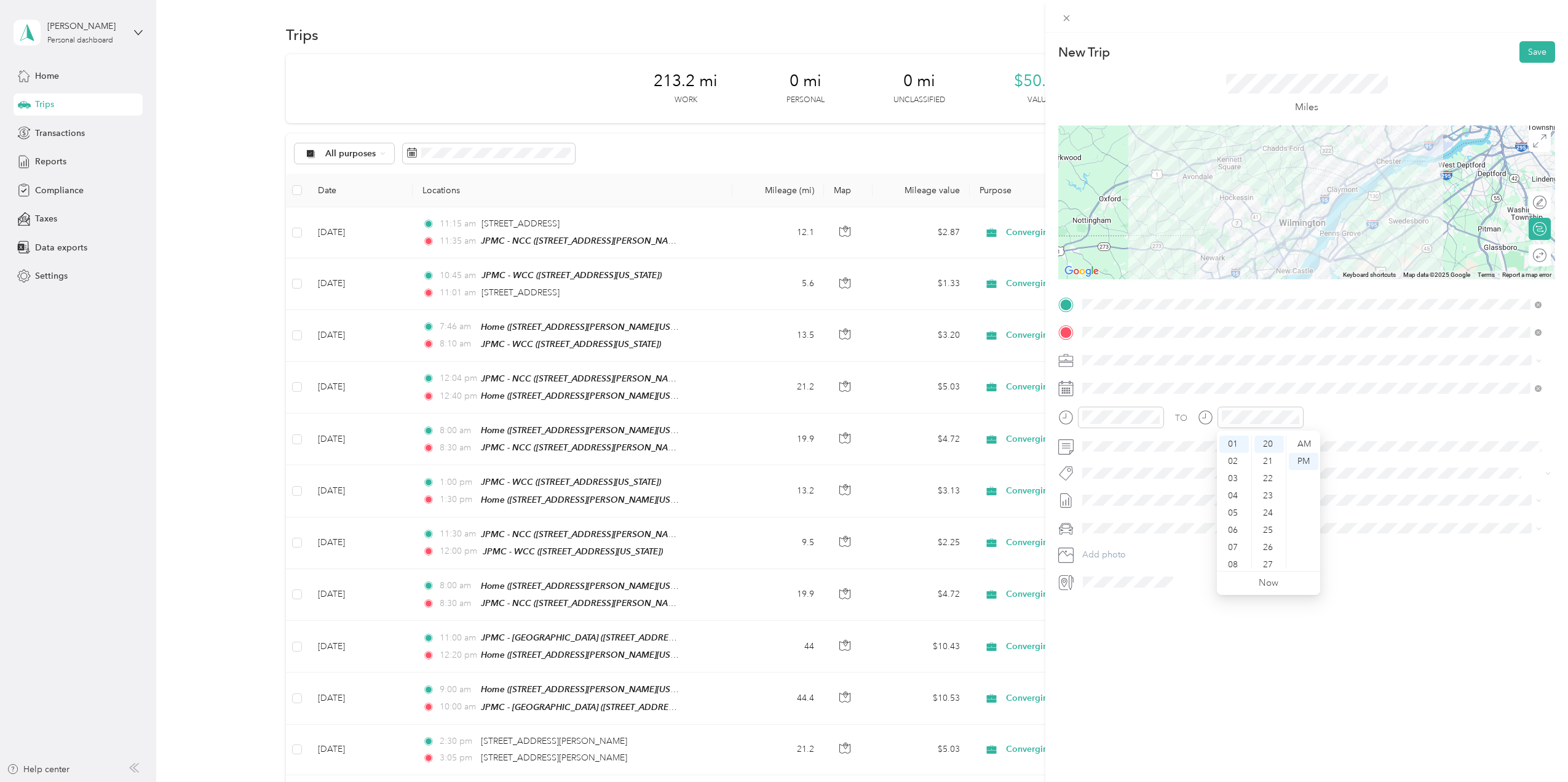
click at [1403, 462] on div "TO Add photo" at bounding box center [1307, 443] width 497 height 297
click at [1131, 545] on li "[DATE] - [DATE] Draft" at bounding box center [1312, 540] width 468 height 20
click at [1133, 547] on span "Ford Maverick" at bounding box center [1113, 550] width 55 height 10
click at [1526, 50] on button "Save" at bounding box center [1537, 52] width 36 height 21
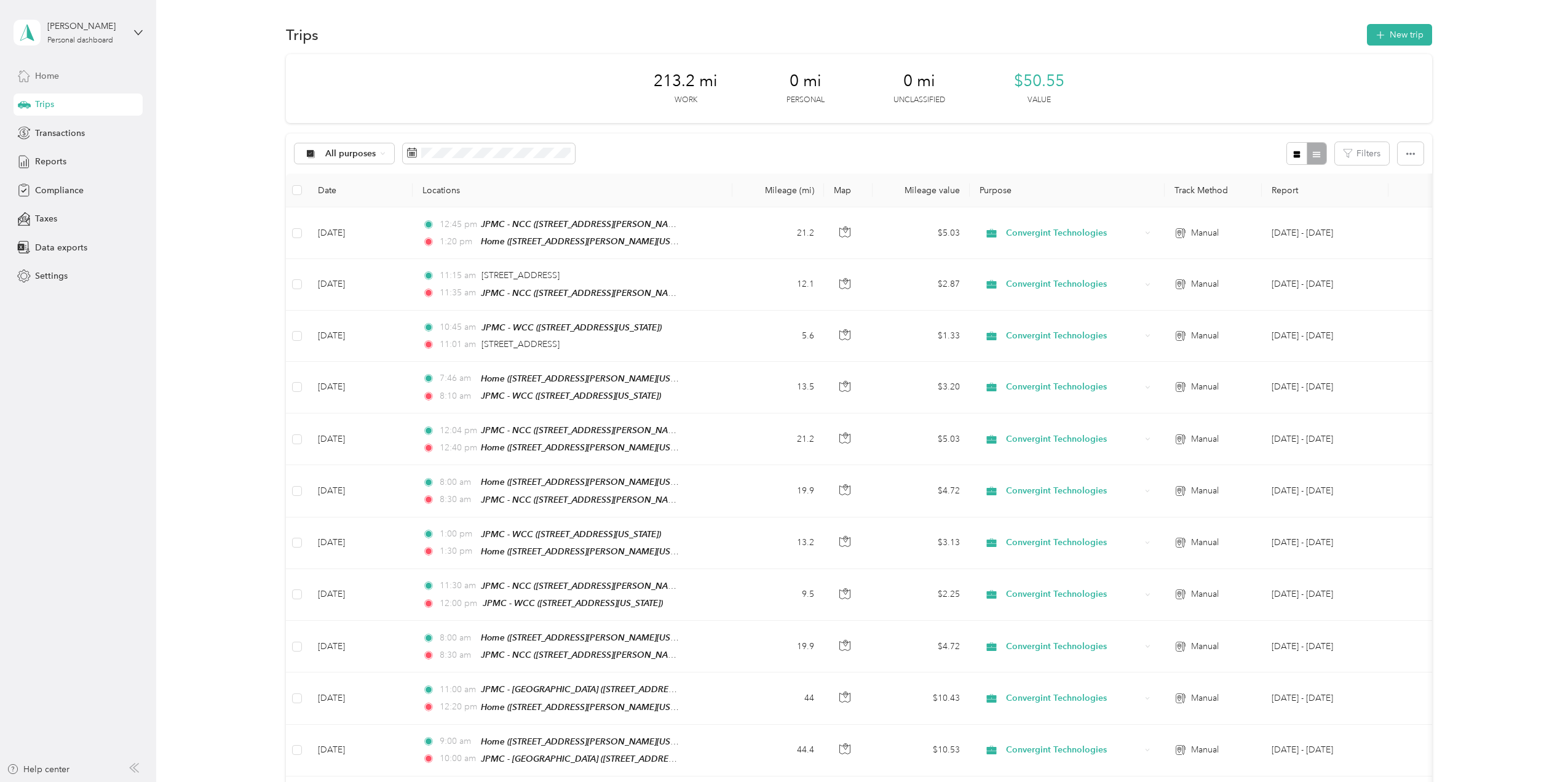
click at [48, 75] on span "Home" at bounding box center [47, 75] width 24 height 13
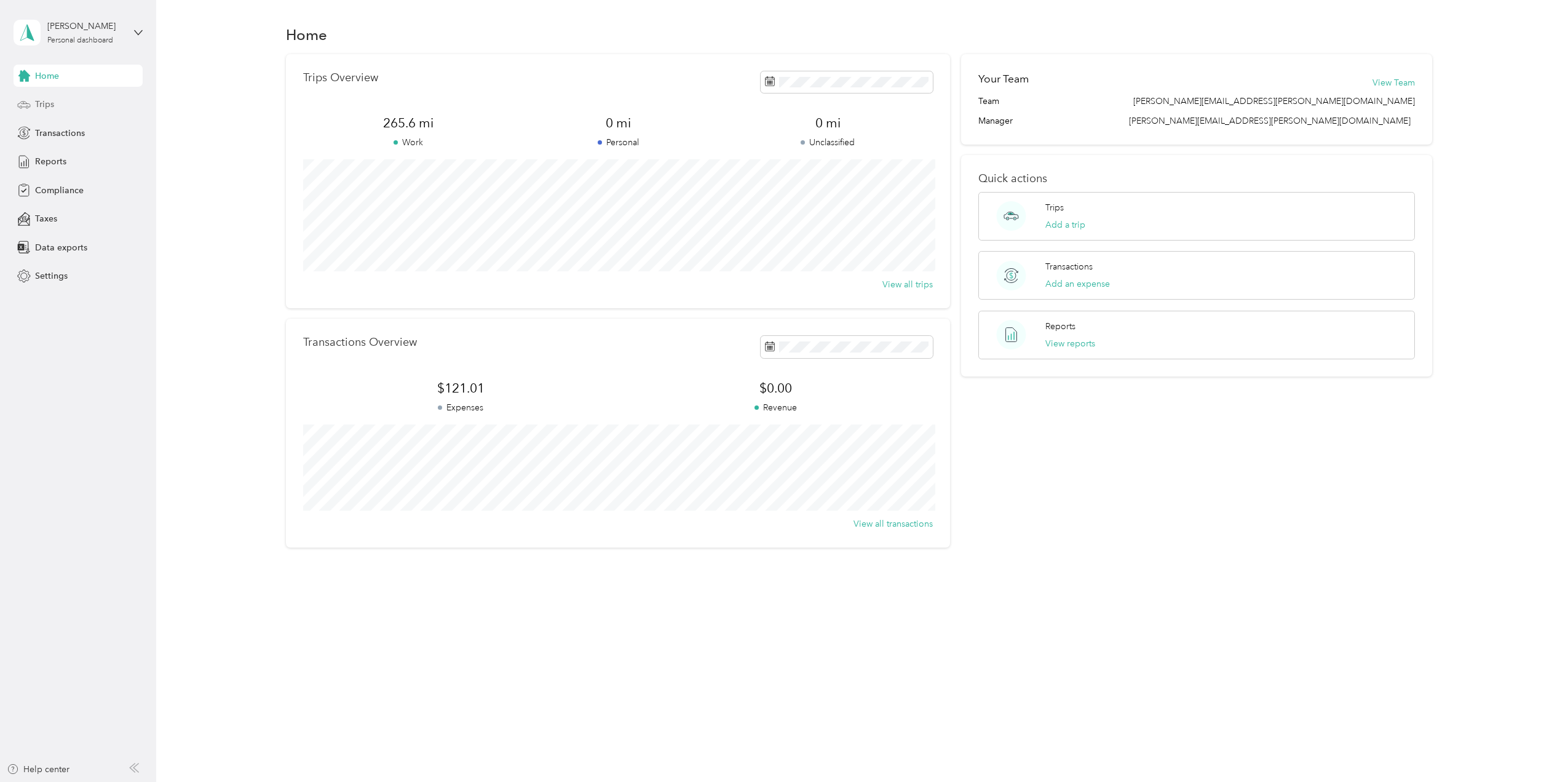
click at [51, 101] on span "Trips" at bounding box center [44, 103] width 19 height 13
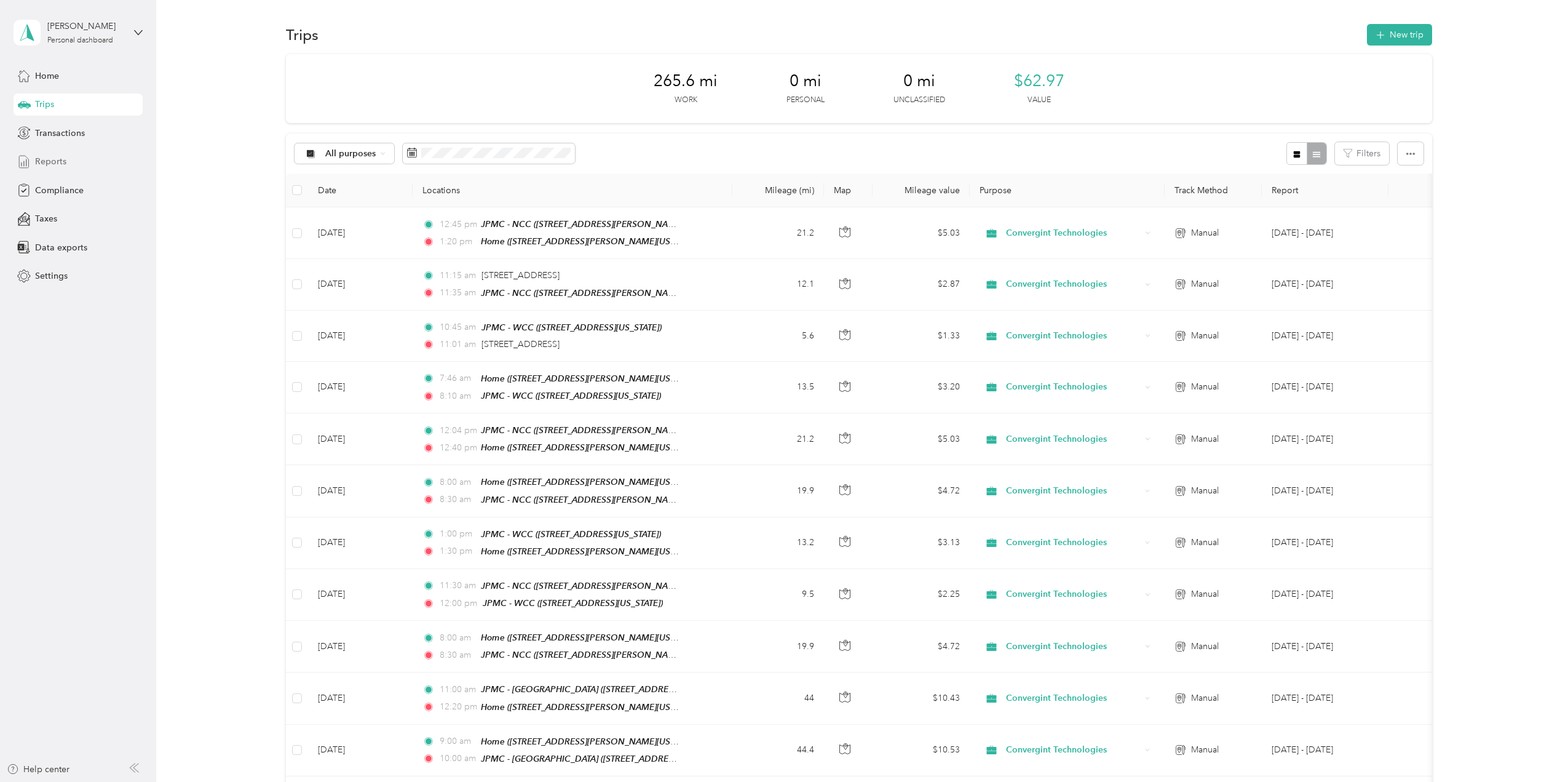
click at [54, 159] on span "Reports" at bounding box center [50, 161] width 31 height 13
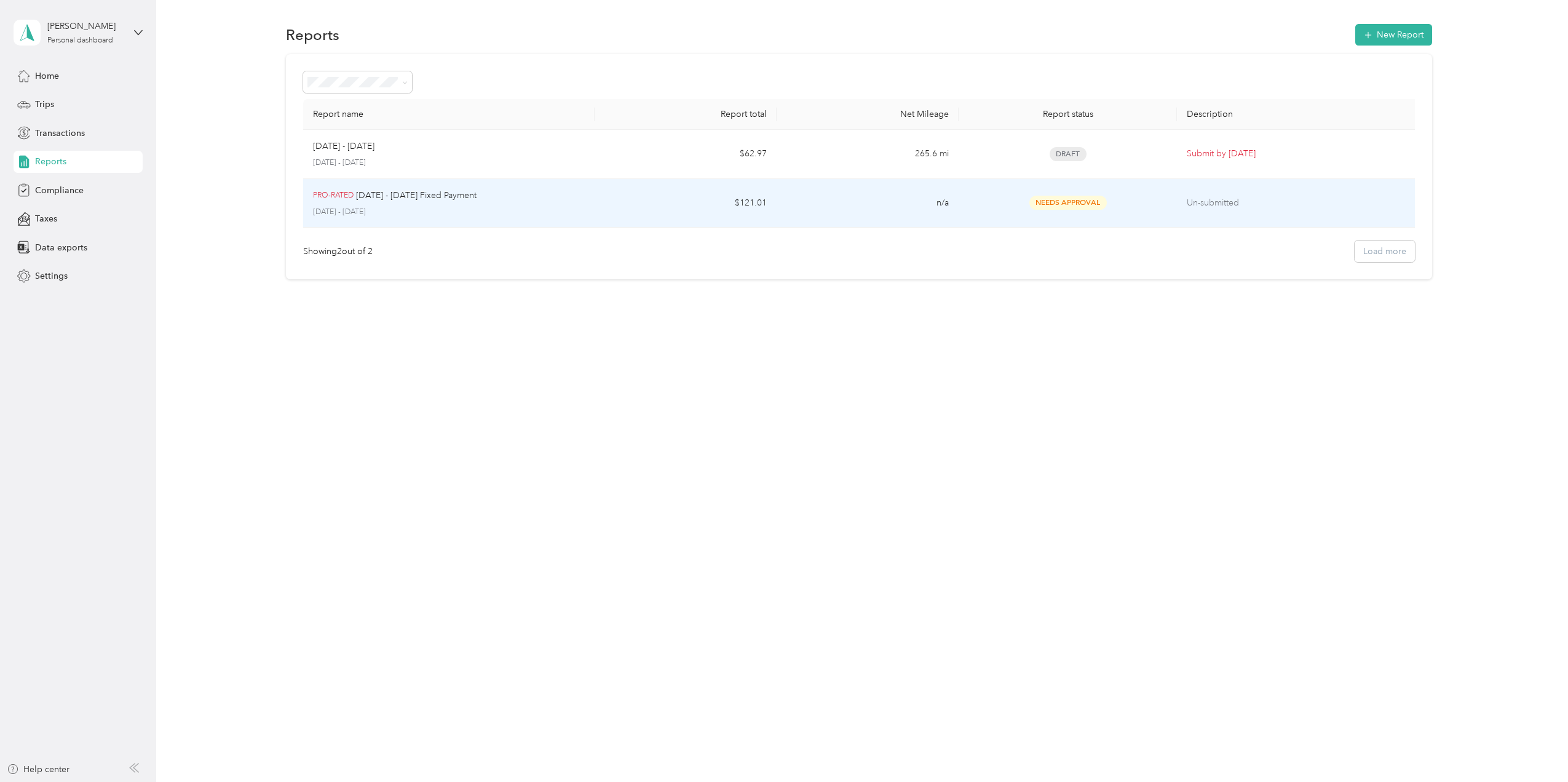
click at [574, 204] on div "PRO-RATED [DATE] - [DATE] Fixed Payment [DATE] - [DATE]" at bounding box center [449, 204] width 271 height 29
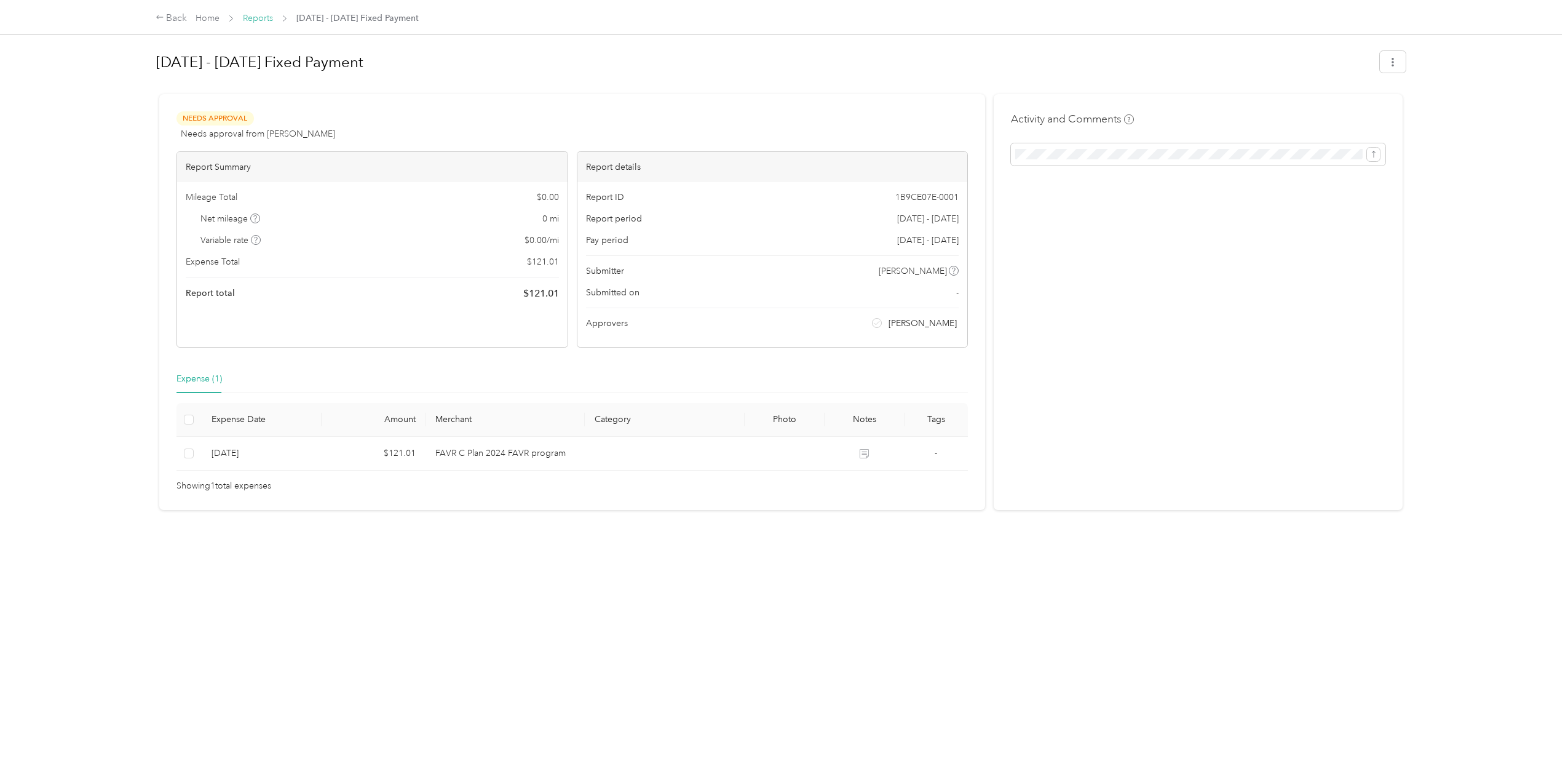
click at [256, 14] on link "Reports" at bounding box center [258, 18] width 31 height 10
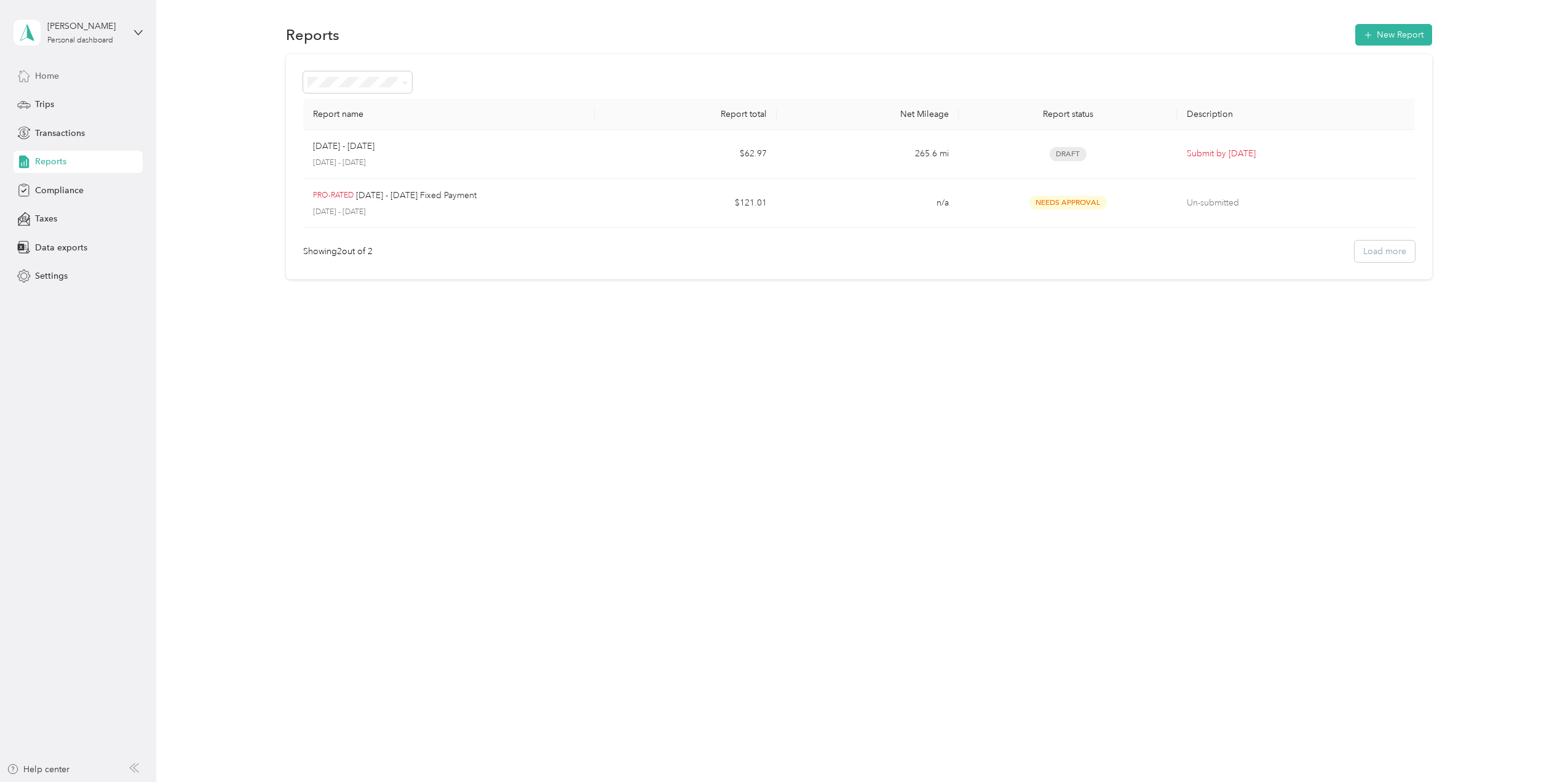
click at [64, 77] on div "Home" at bounding box center [78, 75] width 129 height 22
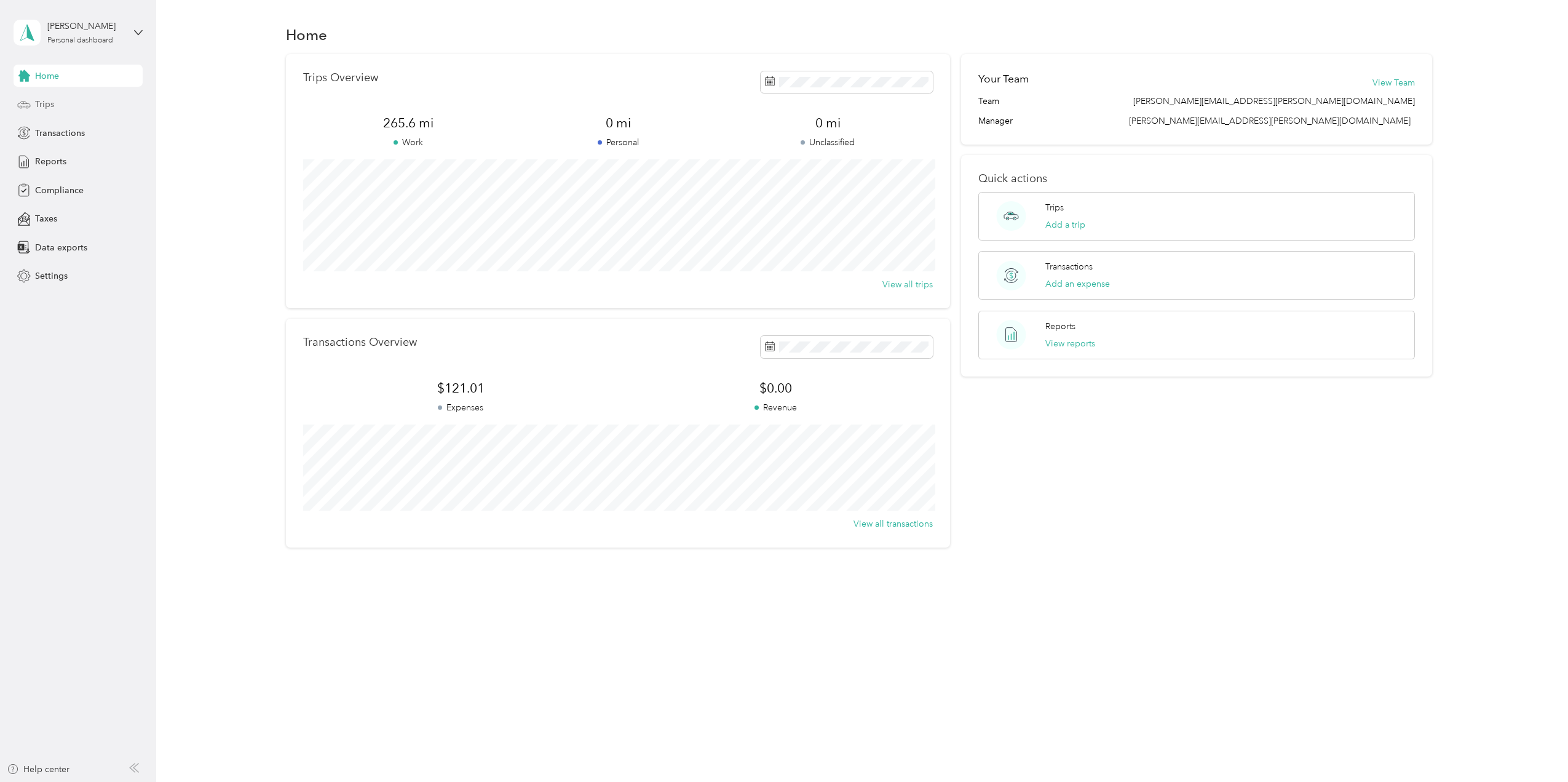
click at [49, 104] on span "Trips" at bounding box center [44, 103] width 19 height 13
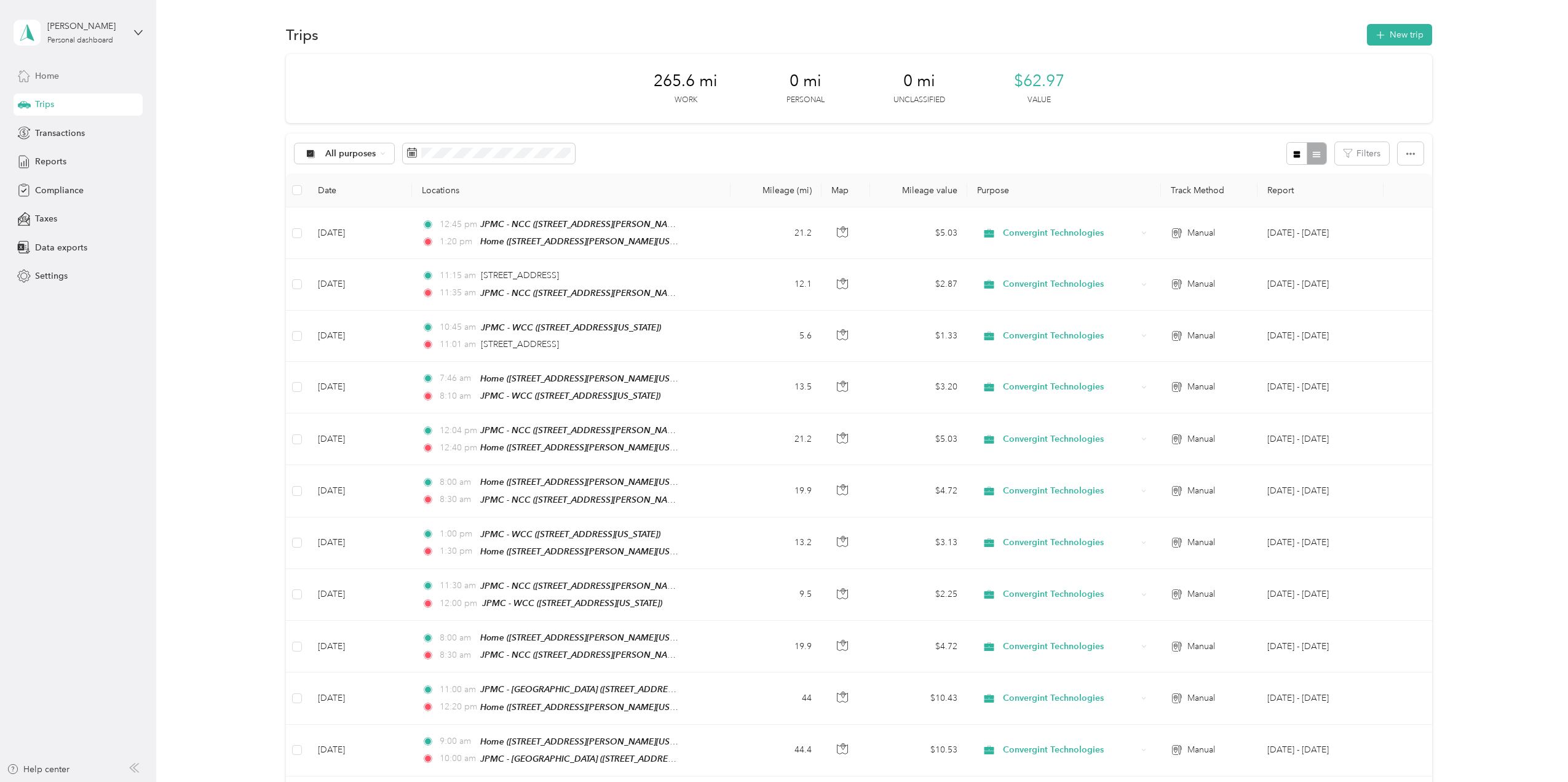
click at [48, 75] on span "Home" at bounding box center [47, 75] width 24 height 13
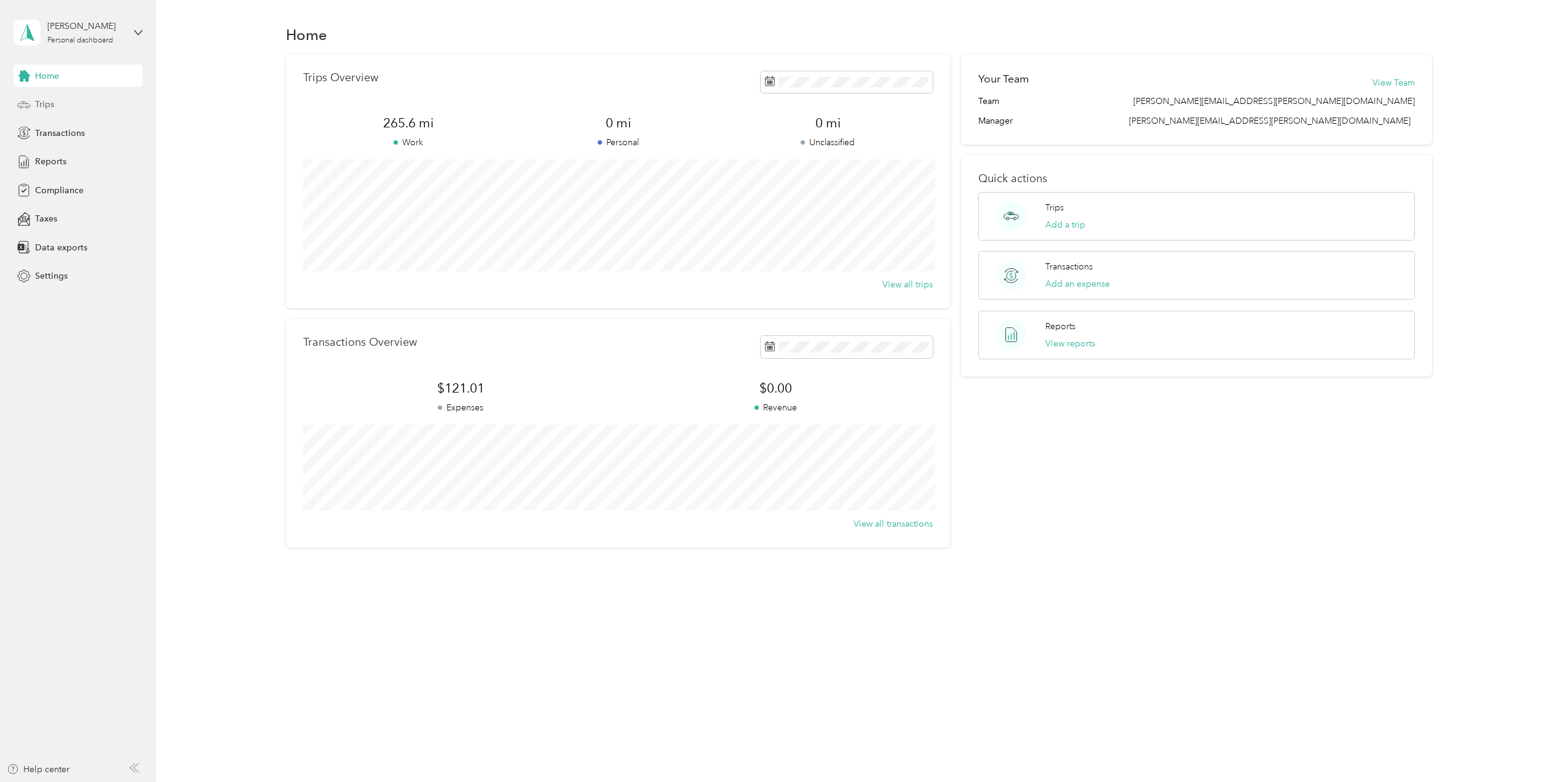
click at [52, 105] on span "Trips" at bounding box center [44, 103] width 19 height 13
